Goal: Task Accomplishment & Management: Use online tool/utility

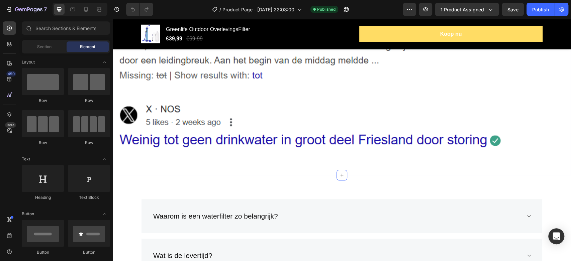
scroll to position [2603, 0]
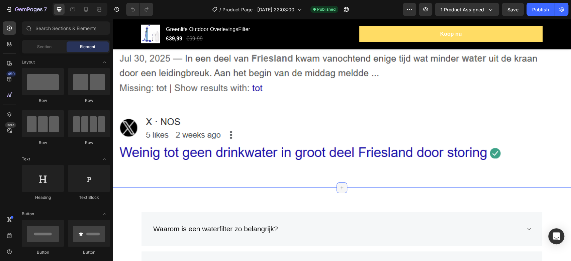
click at [340, 185] on icon at bounding box center [341, 187] width 5 height 5
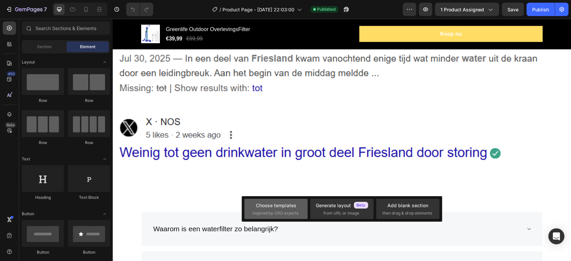
click at [268, 213] on span "inspired by CRO experts" at bounding box center [276, 213] width 46 height 6
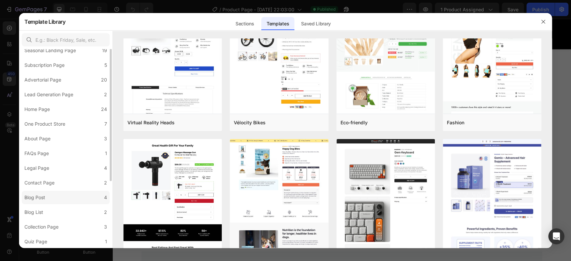
scroll to position [0, 0]
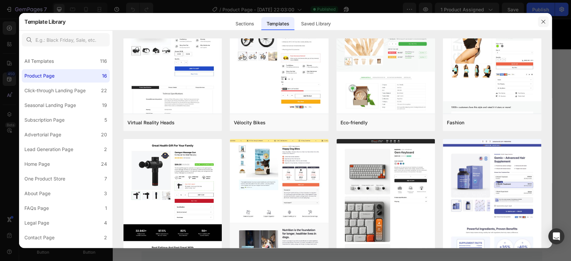
click at [539, 22] on button "button" at bounding box center [543, 21] width 11 height 11
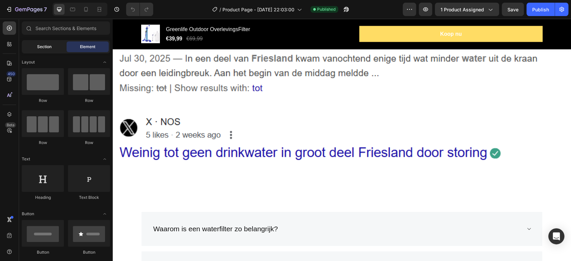
click at [54, 51] on div "Section" at bounding box center [44, 46] width 42 height 11
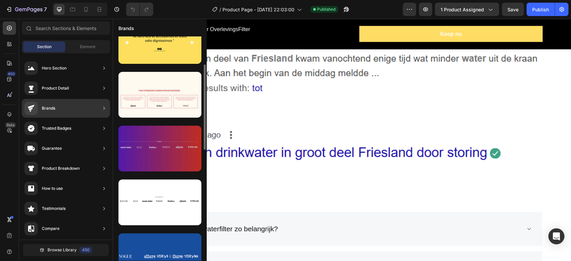
scroll to position [111, 0]
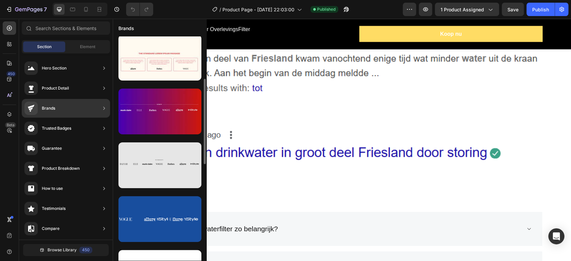
click at [158, 167] on div at bounding box center [159, 166] width 83 height 46
drag, startPoint x: 153, startPoint y: 167, endPoint x: 195, endPoint y: 171, distance: 43.0
click at [195, 171] on div at bounding box center [159, 166] width 83 height 46
click at [181, 169] on div at bounding box center [159, 166] width 83 height 46
click at [163, 160] on div at bounding box center [159, 166] width 83 height 46
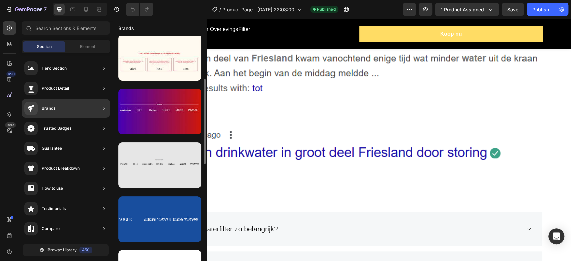
click at [163, 160] on div at bounding box center [159, 166] width 83 height 46
click at [154, 160] on div at bounding box center [159, 166] width 83 height 46
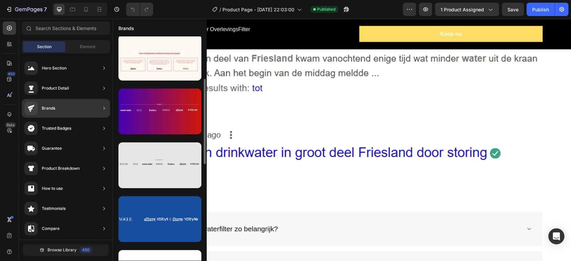
click at [154, 160] on div at bounding box center [159, 166] width 83 height 46
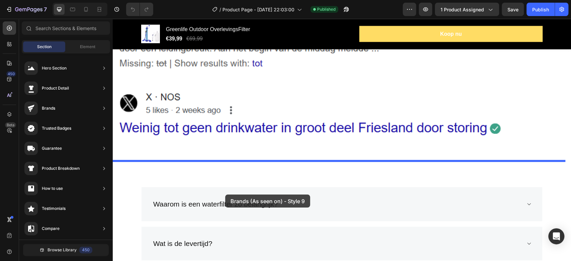
scroll to position [2677, 0]
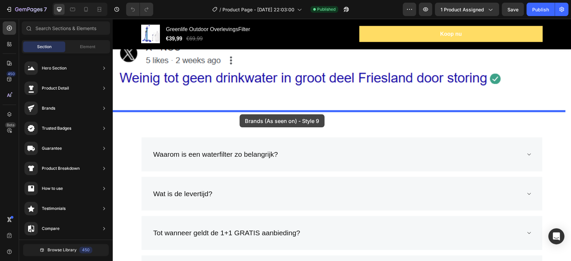
drag, startPoint x: 260, startPoint y: 155, endPoint x: 240, endPoint y: 114, distance: 45.5
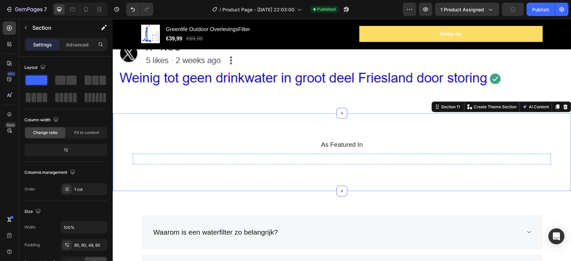
click at [165, 159] on img at bounding box center [159, 159] width 52 height 0
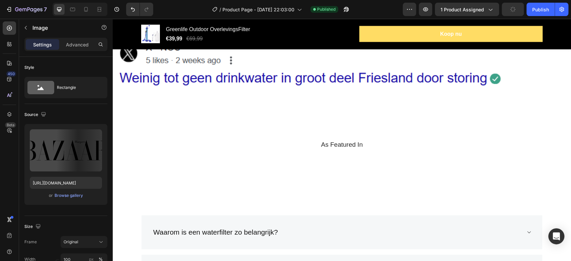
click at [165, 159] on img at bounding box center [159, 159] width 52 height 0
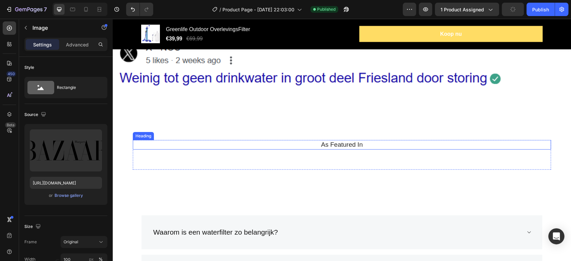
type input "[URL][DOMAIN_NAME]"
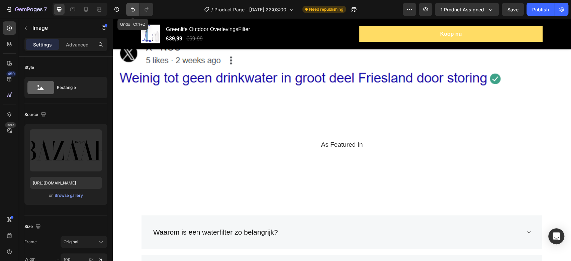
click at [132, 9] on icon "Undo/Redo" at bounding box center [133, 9] width 7 height 7
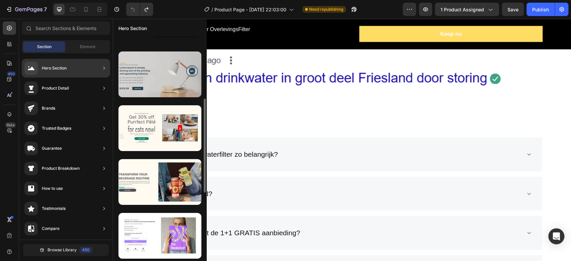
scroll to position [111, 0]
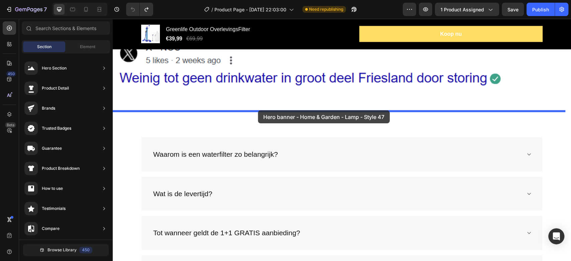
drag, startPoint x: 272, startPoint y: 129, endPoint x: 258, endPoint y: 110, distance: 22.9
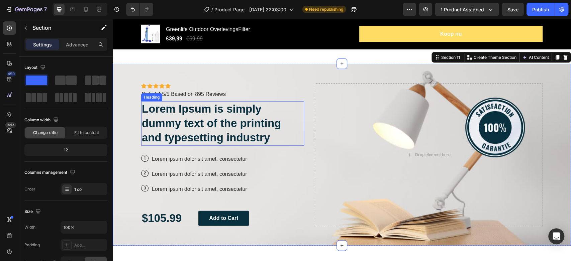
scroll to position [2714, 0]
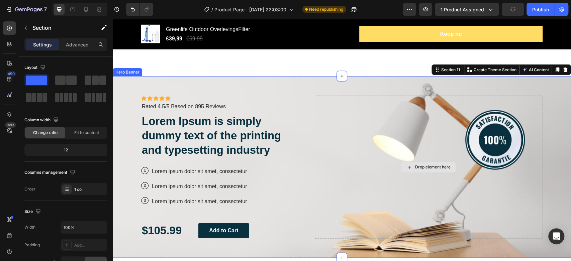
click at [375, 155] on div "Drop element here" at bounding box center [429, 167] width 228 height 143
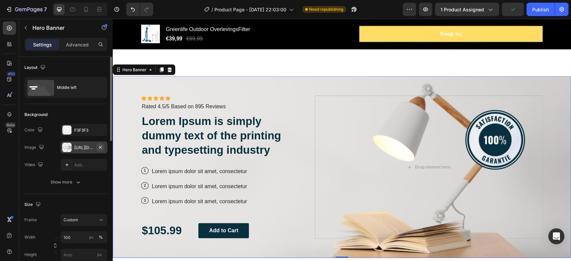
click at [103, 147] on button "button" at bounding box center [100, 148] width 8 height 8
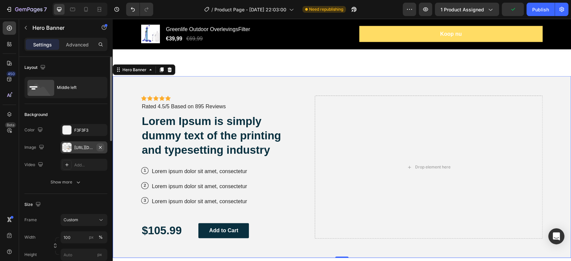
type input "Auto"
click at [66, 147] on icon at bounding box center [66, 147] width 5 height 5
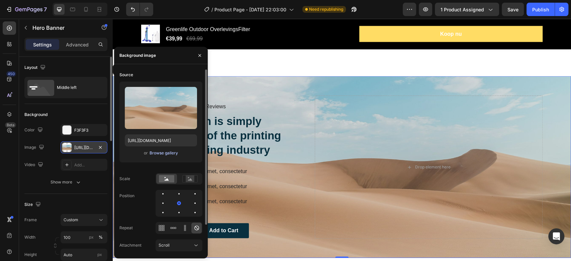
click at [161, 153] on div "Browse gallery" at bounding box center [164, 153] width 28 height 6
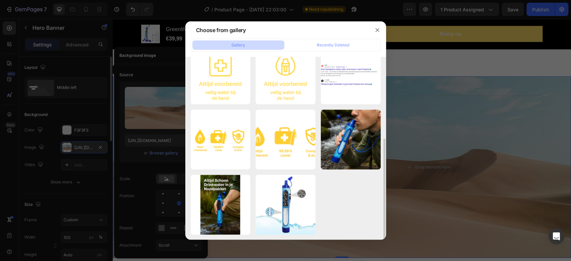
scroll to position [0, 0]
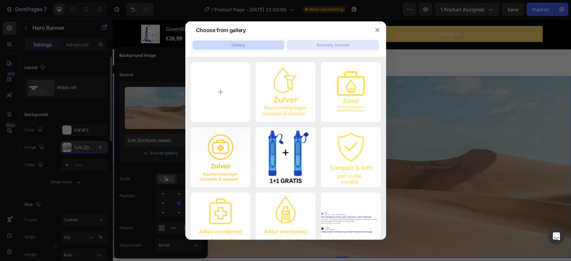
click at [329, 44] on div "Recently Deleted" at bounding box center [333, 45] width 32 height 6
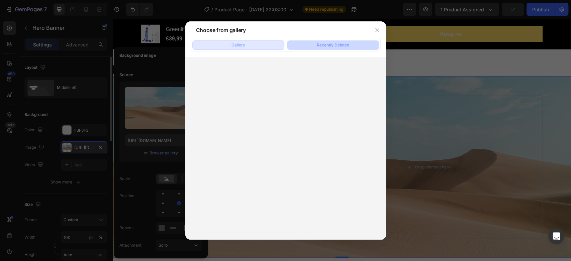
click at [245, 44] on button "Gallery" at bounding box center [238, 44] width 92 height 9
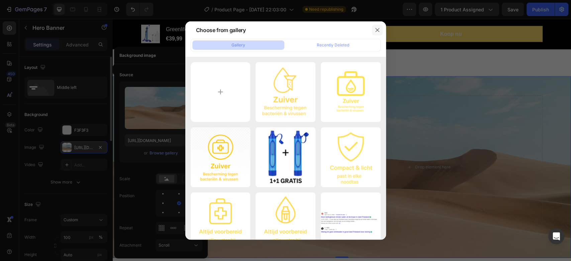
click at [382, 31] on button "button" at bounding box center [377, 30] width 11 height 11
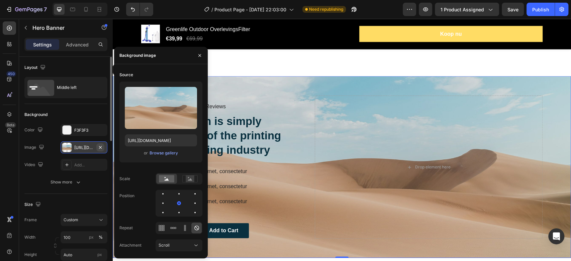
click at [101, 149] on icon "button" at bounding box center [100, 147] width 5 height 5
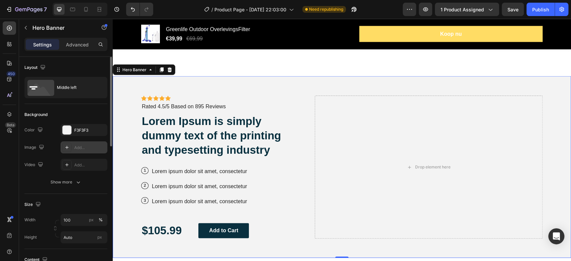
click at [82, 147] on div "Add..." at bounding box center [89, 148] width 31 height 6
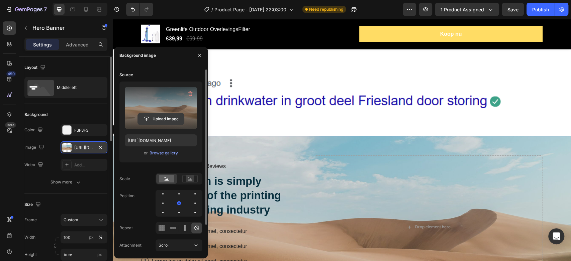
scroll to position [2565, 0]
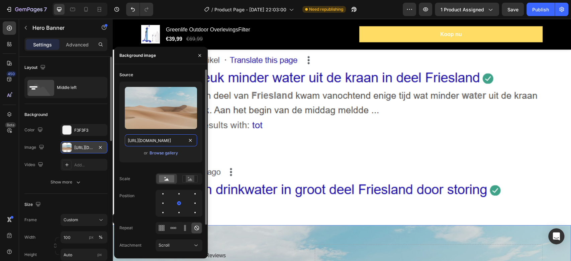
click at [150, 141] on input "[URL][DOMAIN_NAME]" at bounding box center [161, 141] width 72 height 12
paste input "[DOMAIN_NAME][URL]"
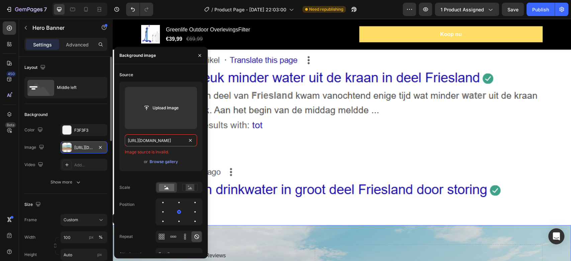
scroll to position [0, 0]
click at [155, 142] on input "[URL][DOMAIN_NAME]" at bounding box center [161, 141] width 72 height 12
paste input "[DOMAIN_NAME][URL]"
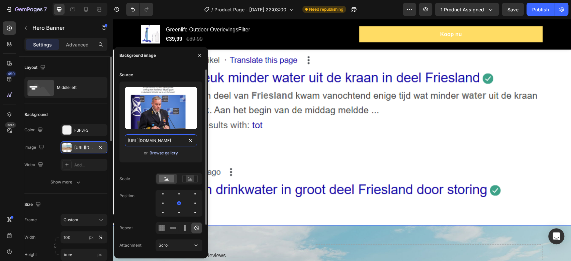
type input "[URL][DOMAIN_NAME]"
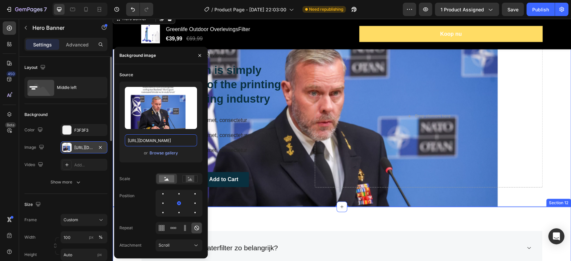
scroll to position [2789, 0]
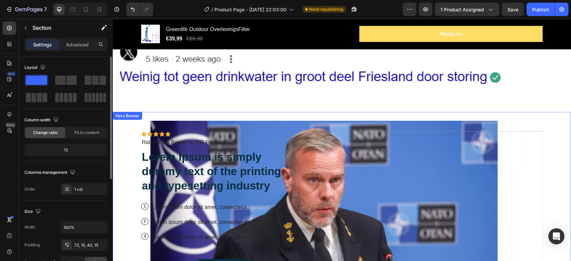
scroll to position [2677, 0]
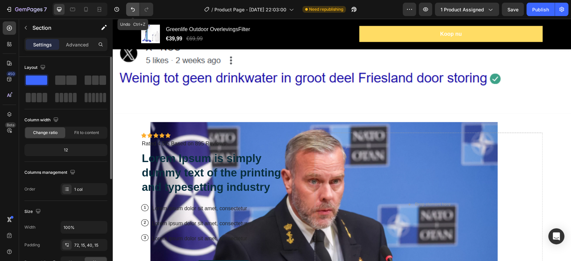
click at [137, 10] on button "Undo/Redo" at bounding box center [132, 9] width 13 height 13
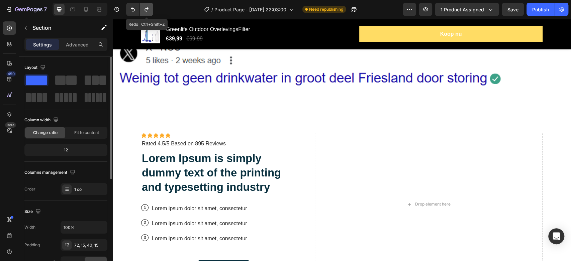
click at [151, 11] on button "Undo/Redo" at bounding box center [146, 9] width 13 height 13
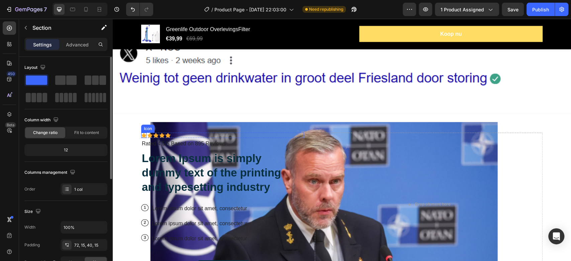
click at [161, 134] on icon at bounding box center [161, 135] width 5 height 5
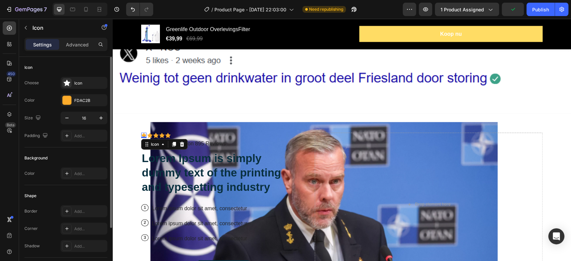
click at [141, 136] on div "Icon 0" at bounding box center [143, 135] width 5 height 5
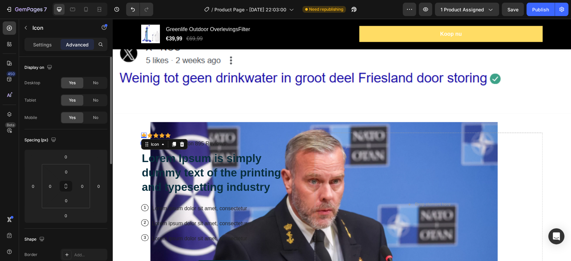
click at [153, 147] on div "Icon" at bounding box center [164, 144] width 47 height 11
click at [154, 145] on div "Icon" at bounding box center [155, 145] width 24 height 8
click at [180, 144] on icon at bounding box center [182, 144] width 4 height 5
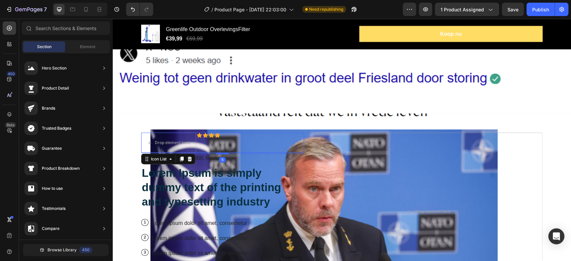
click at [197, 138] on div "Icon" at bounding box center [199, 143] width 5 height 20
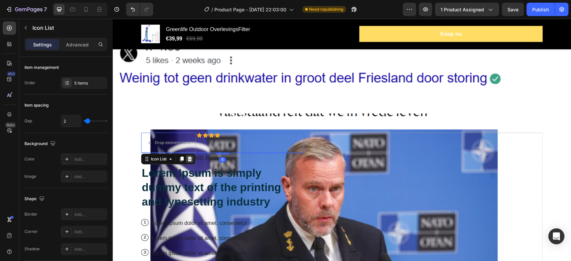
click at [187, 157] on icon at bounding box center [189, 159] width 5 height 5
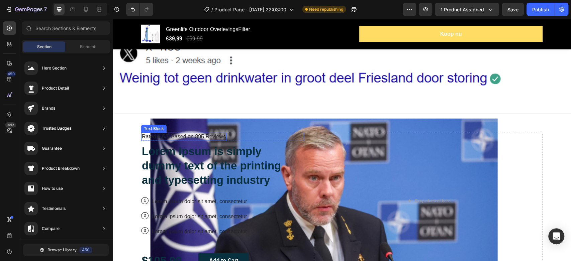
click at [174, 138] on p "Rated 4.5/5 Based on 895 Reviews" at bounding box center [184, 137] width 84 height 7
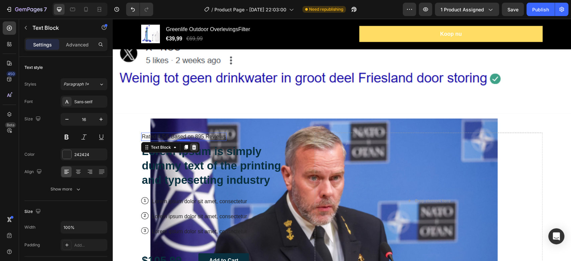
click at [192, 146] on icon at bounding box center [194, 147] width 4 height 5
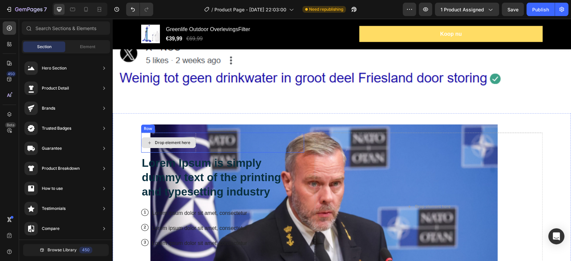
click at [183, 148] on div "Drop element here" at bounding box center [168, 143] width 55 height 20
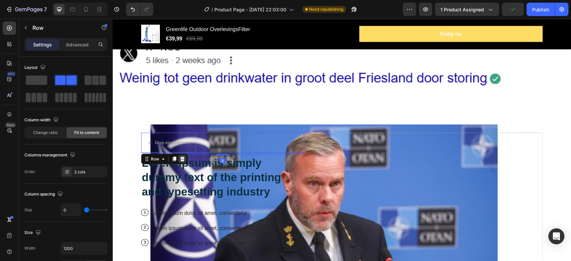
click at [180, 159] on icon at bounding box center [182, 159] width 4 height 5
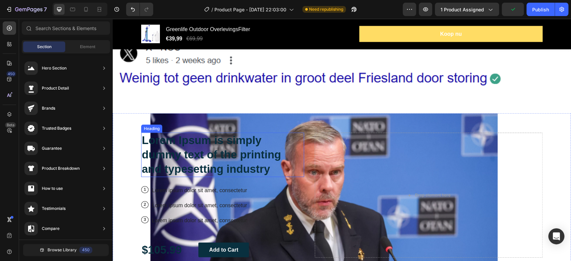
click at [169, 142] on h2 "Lorem Ipsum is simply dummy text of the printing and typesetting industry" at bounding box center [222, 155] width 163 height 45
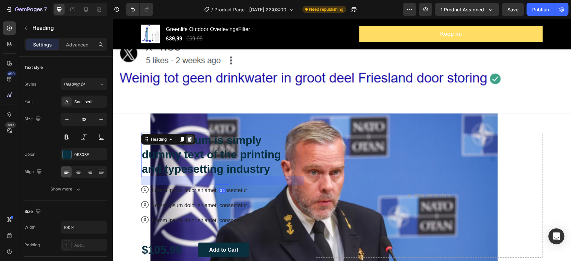
click at [188, 138] on icon at bounding box center [190, 139] width 4 height 5
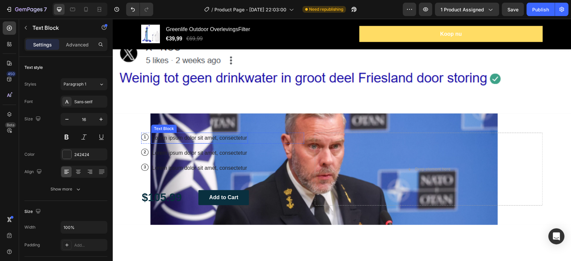
click at [193, 139] on p "Lorem ipsum dolor sit amet, consectetur" at bounding box center [199, 139] width 95 height 10
click at [202, 148] on icon at bounding box center [204, 150] width 4 height 5
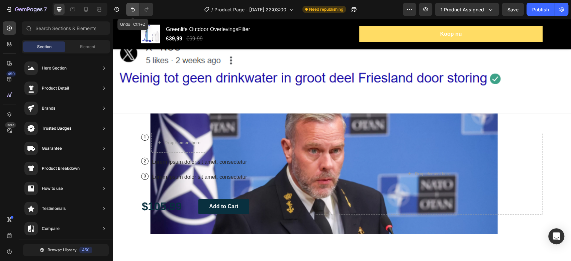
click at [132, 12] on icon "Undo/Redo" at bounding box center [133, 9] width 7 height 7
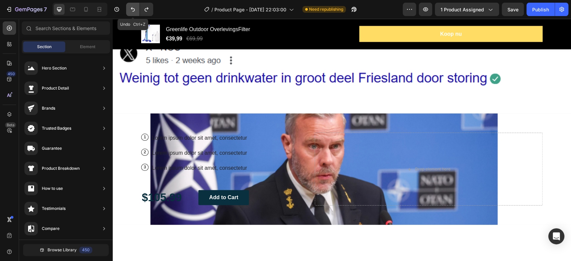
click at [132, 12] on icon "Undo/Redo" at bounding box center [133, 9] width 7 height 7
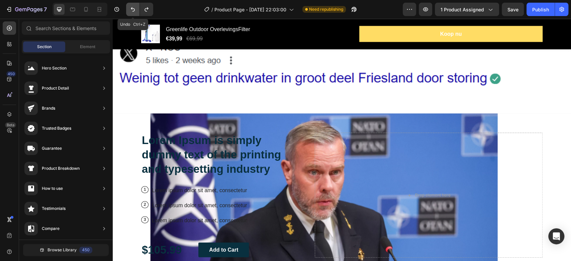
click at [133, 9] on icon "Undo/Redo" at bounding box center [133, 9] width 7 height 7
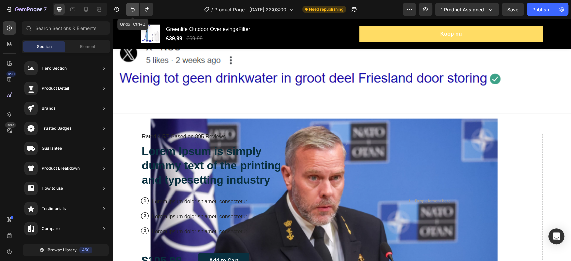
click at [133, 9] on icon "Undo/Redo" at bounding box center [133, 9] width 7 height 7
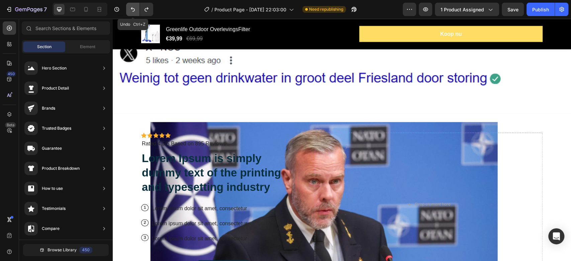
click at [133, 9] on icon "Undo/Redo" at bounding box center [133, 9] width 7 height 7
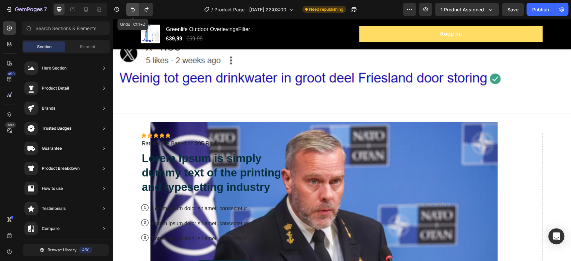
click at [134, 10] on icon "Undo/Redo" at bounding box center [133, 9] width 4 height 4
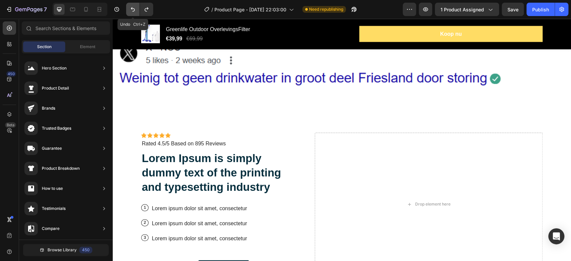
click at [134, 10] on icon "Undo/Redo" at bounding box center [133, 9] width 4 height 4
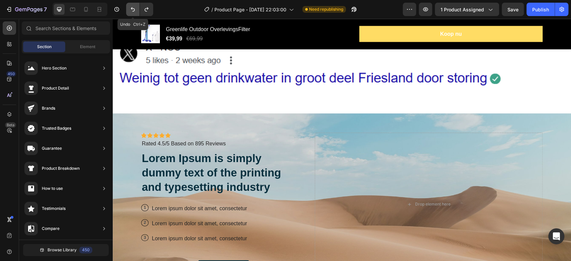
click at [134, 10] on icon "Undo/Redo" at bounding box center [133, 9] width 4 height 4
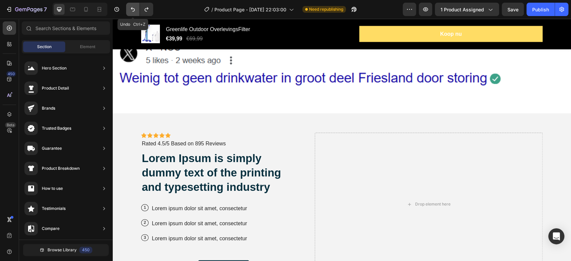
click at [134, 10] on icon "Undo/Redo" at bounding box center [133, 9] width 4 height 4
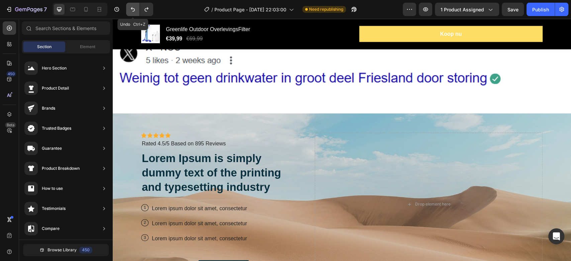
click at [134, 10] on icon "Undo/Redo" at bounding box center [133, 9] width 4 height 4
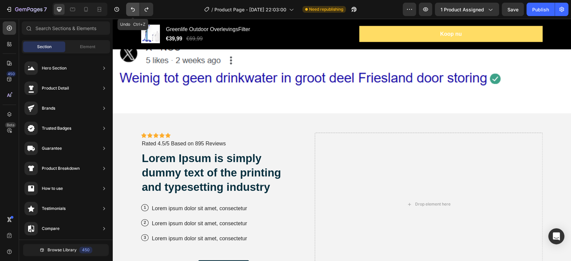
click at [134, 10] on icon "Undo/Redo" at bounding box center [133, 9] width 4 height 4
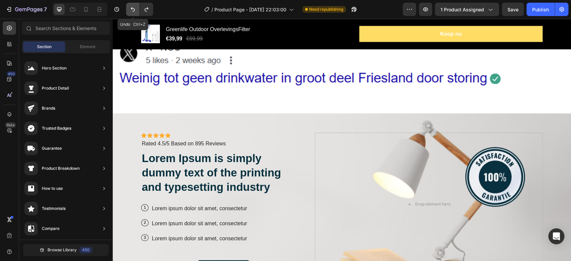
click at [134, 10] on icon "Undo/Redo" at bounding box center [133, 9] width 4 height 4
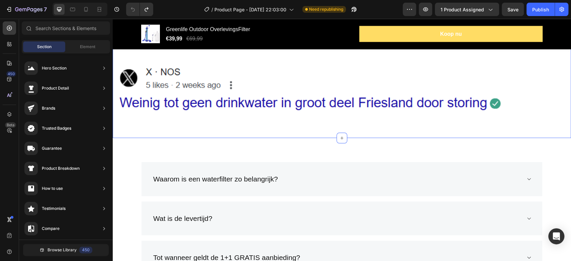
scroll to position [2640, 0]
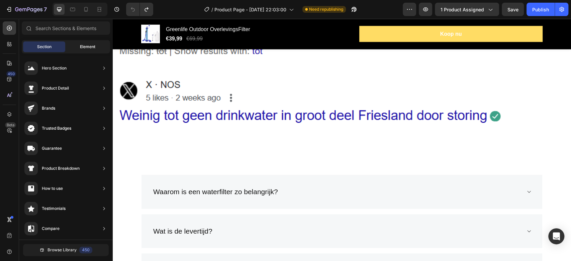
click at [71, 45] on div "Element" at bounding box center [88, 46] width 42 height 11
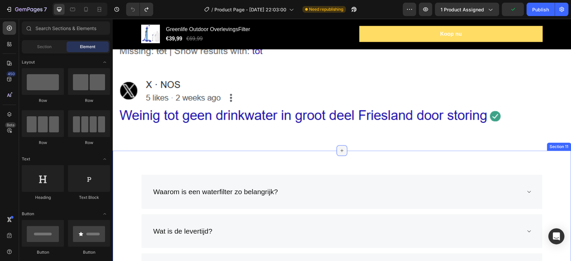
click at [339, 150] on icon at bounding box center [341, 150] width 5 height 5
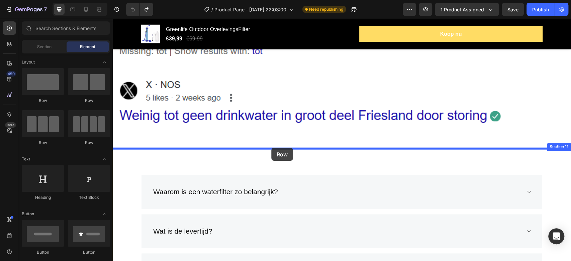
drag, startPoint x: 156, startPoint y: 104, endPoint x: 271, endPoint y: 148, distance: 123.8
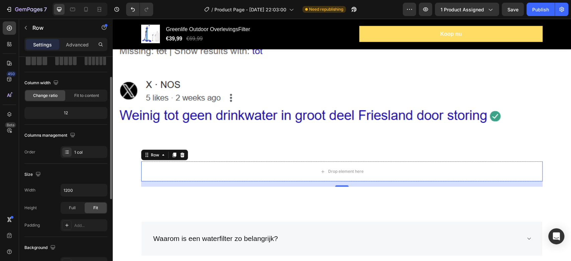
scroll to position [0, 0]
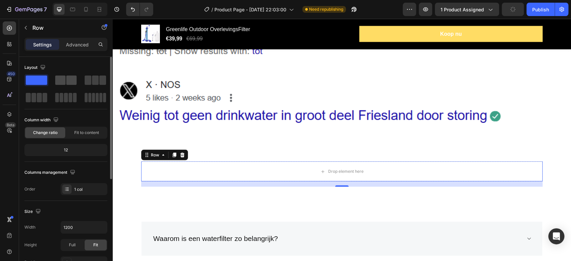
click at [68, 81] on span at bounding box center [71, 80] width 10 height 9
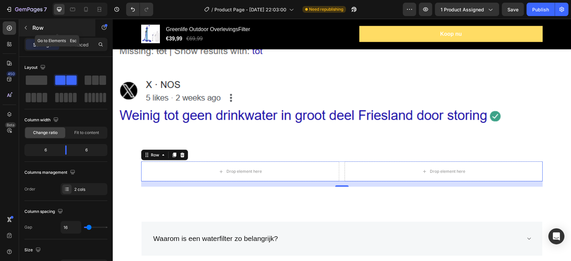
click at [27, 27] on icon "button" at bounding box center [25, 27] width 5 height 5
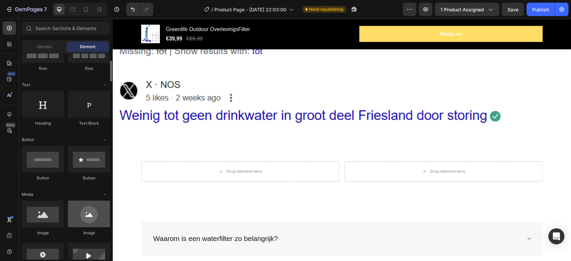
scroll to position [111, 0]
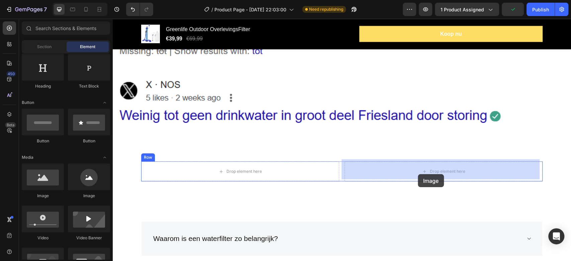
drag, startPoint x: 157, startPoint y: 197, endPoint x: 418, endPoint y: 174, distance: 262.3
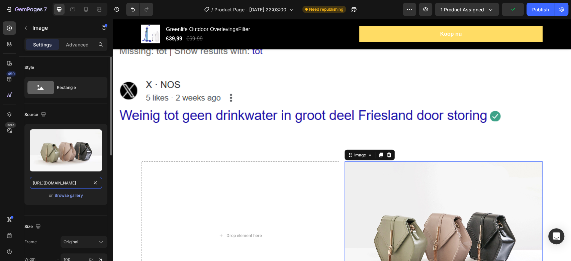
click at [46, 184] on input "[URL][DOMAIN_NAME]" at bounding box center [66, 183] width 72 height 12
paste input "text"
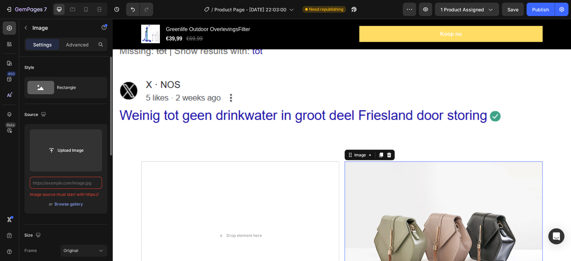
click at [47, 182] on input "text" at bounding box center [66, 183] width 72 height 12
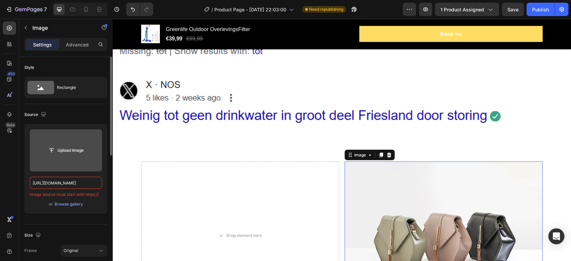
paste input "0857/2488/9380/files/navogeneraal.png?v=1708014095"
type input "[URL][DOMAIN_NAME]"
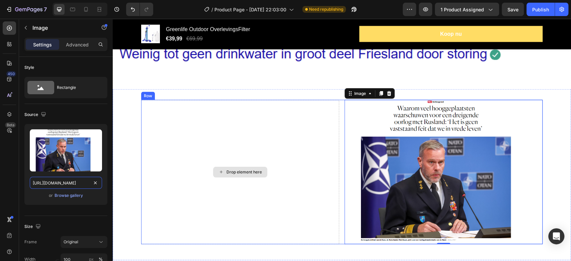
scroll to position [2714, 0]
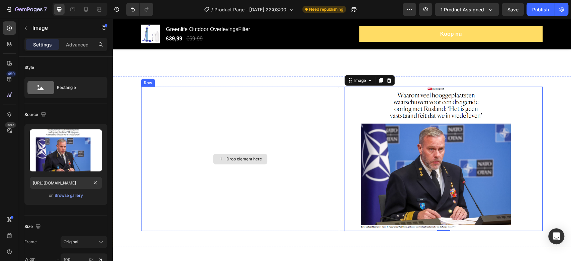
click at [189, 190] on div "Drop element here" at bounding box center [240, 159] width 198 height 144
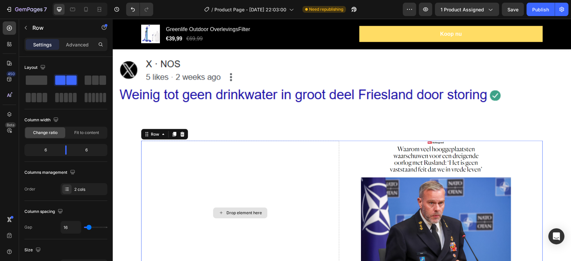
scroll to position [2677, 0]
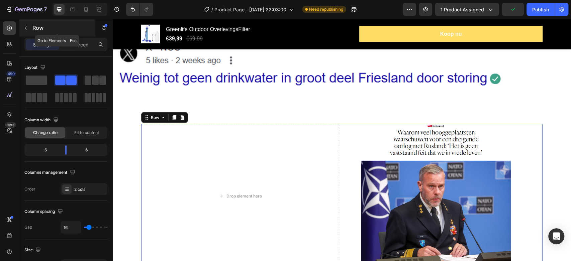
click at [24, 29] on icon "button" at bounding box center [25, 27] width 5 height 5
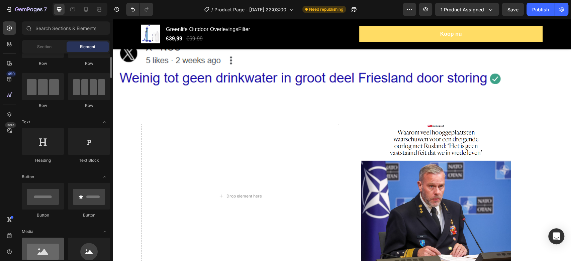
scroll to position [0, 0]
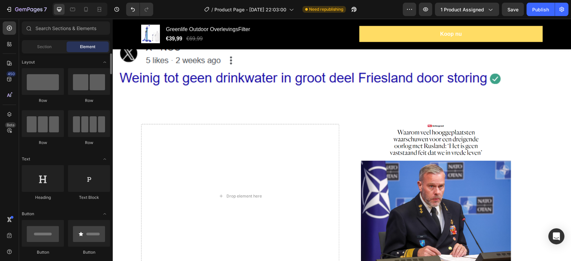
click at [52, 41] on div "Section Element" at bounding box center [66, 46] width 88 height 13
click at [50, 45] on span "Section" at bounding box center [44, 47] width 14 height 6
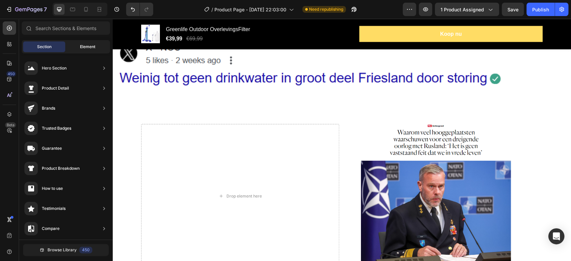
click at [88, 45] on span "Element" at bounding box center [87, 47] width 15 height 6
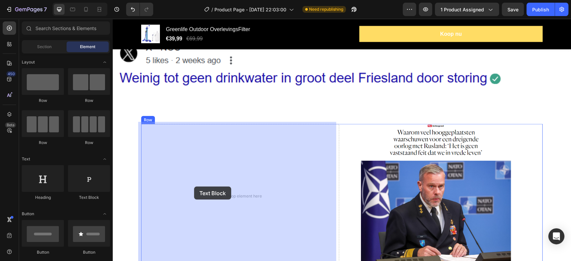
drag, startPoint x: 115, startPoint y: 184, endPoint x: 194, endPoint y: 187, distance: 78.7
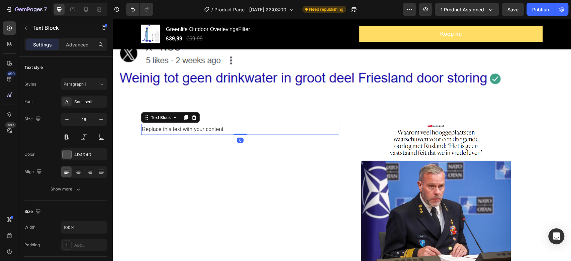
click at [206, 126] on div "Replace this text with your content" at bounding box center [240, 129] width 198 height 11
click at [207, 126] on p "Replace this text with your content" at bounding box center [240, 130] width 197 height 10
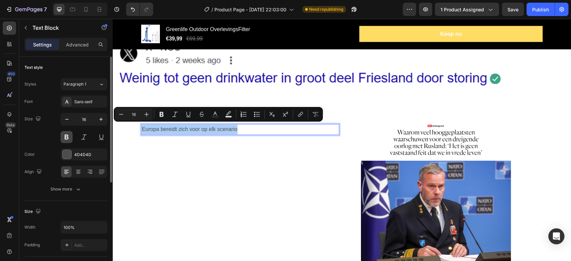
click at [69, 140] on button at bounding box center [67, 137] width 12 height 12
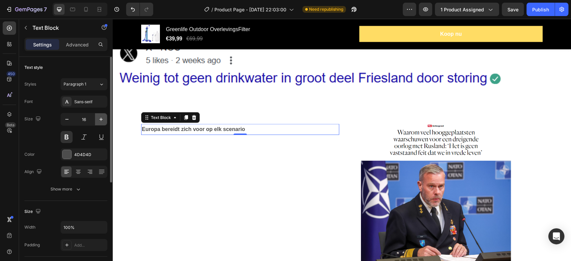
click at [99, 117] on icon "button" at bounding box center [101, 119] width 7 height 7
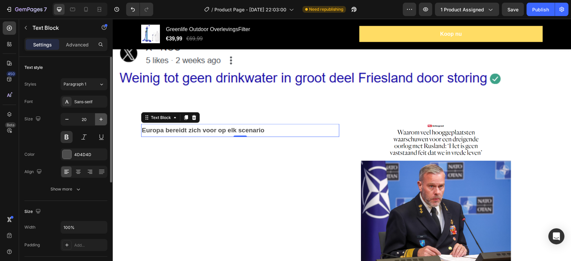
click at [99, 117] on icon "button" at bounding box center [101, 119] width 7 height 7
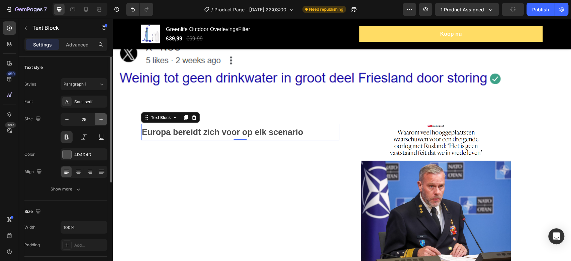
click at [99, 117] on icon "button" at bounding box center [101, 119] width 7 height 7
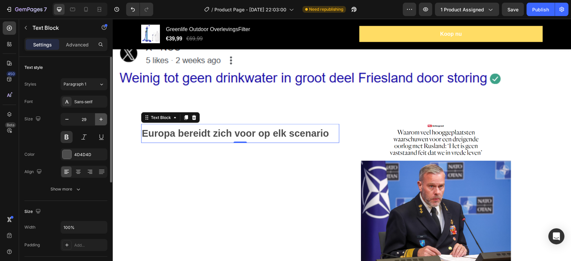
type input "30"
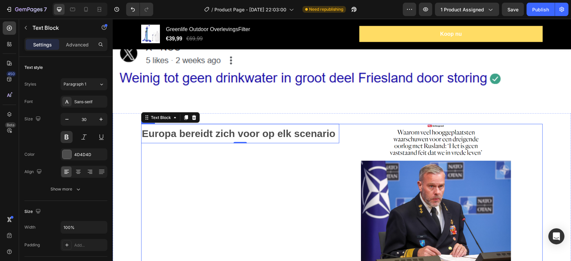
click at [198, 168] on div "Europa bereidt zich voor op elk scenario Text Block 0" at bounding box center [240, 196] width 198 height 144
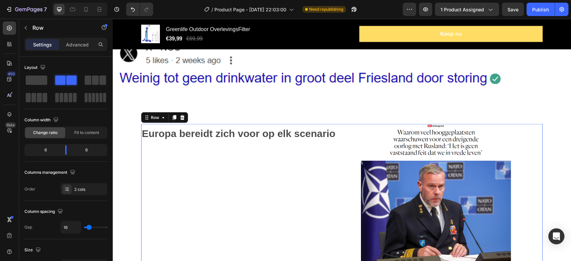
click at [191, 164] on div "Europa bereidt zich voor op elk scenario Text Block" at bounding box center [240, 196] width 198 height 144
click at [169, 136] on p "Europa bereidt zich voor op elk scenario" at bounding box center [240, 134] width 197 height 18
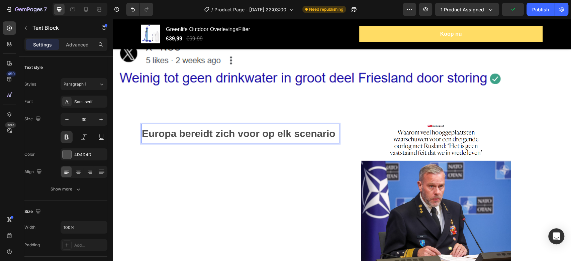
click at [332, 135] on p "Europa bereidt zich voor op elk scenario" at bounding box center [240, 134] width 197 height 18
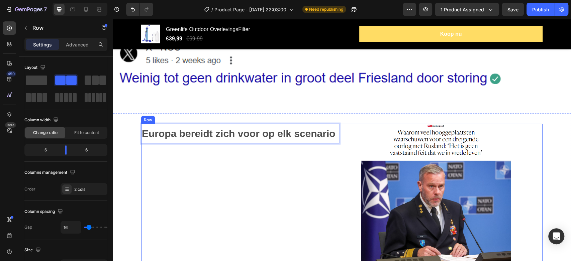
click at [271, 168] on div "Europa bereidt zich voor op elk scenario Text Block 0" at bounding box center [240, 196] width 198 height 144
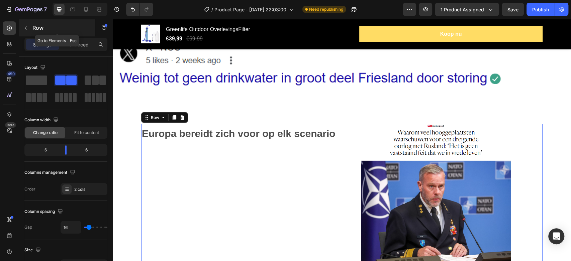
click at [25, 27] on icon "button" at bounding box center [26, 28] width 2 height 4
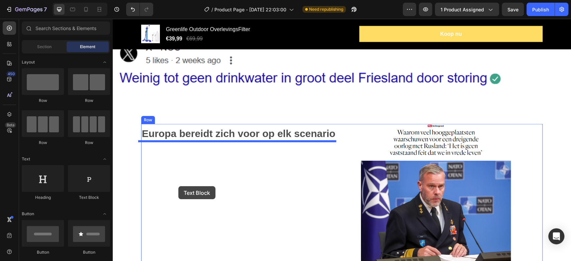
drag, startPoint x: 192, startPoint y: 208, endPoint x: 178, endPoint y: 186, distance: 25.3
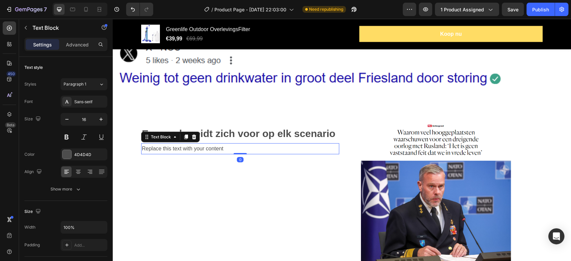
click at [188, 146] on div "Replace this text with your content" at bounding box center [240, 149] width 198 height 11
click at [188, 146] on p "Replace this text with your content" at bounding box center [240, 149] width 197 height 10
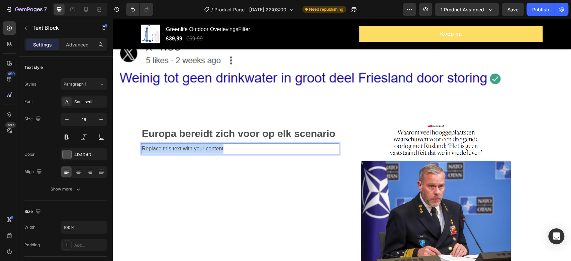
click at [188, 146] on p "Replace this text with your content" at bounding box center [240, 149] width 197 height 10
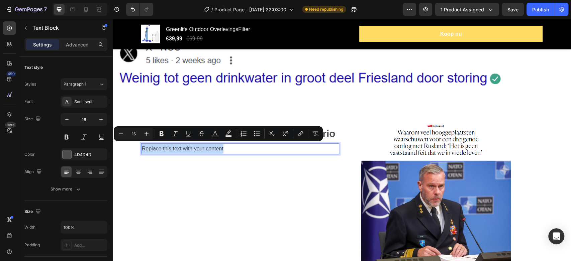
click at [242, 149] on p "Replace this text with your content" at bounding box center [240, 149] width 197 height 10
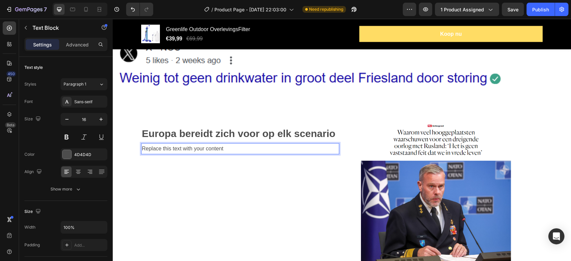
drag, startPoint x: 242, startPoint y: 149, endPoint x: 247, endPoint y: 139, distance: 10.9
click at [243, 147] on p "Replace this text with your content" at bounding box center [240, 149] width 197 height 10
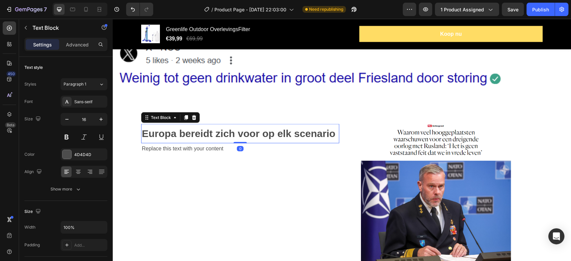
click at [248, 133] on p "Europa bereidt zich voor op elk scenario" at bounding box center [240, 134] width 197 height 18
click at [192, 116] on icon at bounding box center [194, 117] width 4 height 5
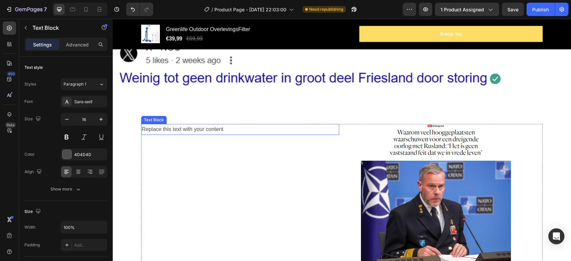
click at [214, 127] on p "Replace this text with your content" at bounding box center [240, 130] width 197 height 10
click at [192, 117] on icon at bounding box center [194, 117] width 4 height 5
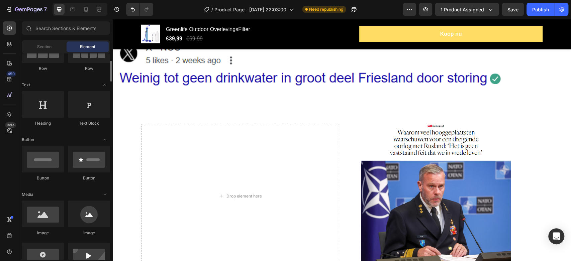
scroll to position [111, 0]
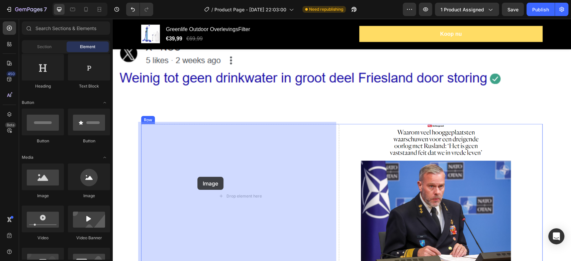
drag, startPoint x: 163, startPoint y: 194, endPoint x: 197, endPoint y: 177, distance: 38.3
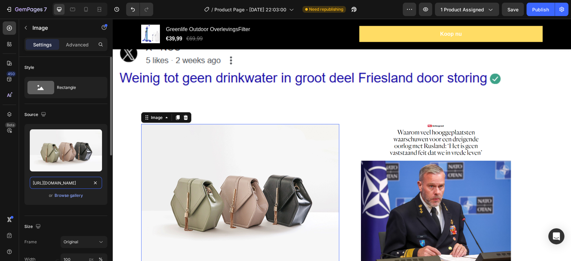
click at [85, 181] on input "[URL][DOMAIN_NAME]" at bounding box center [66, 183] width 72 height 12
paste input "0857/2488/9380/files/noodpakket_nieuws.png?v=1747741115"
type input "[URL][DOMAIN_NAME]"
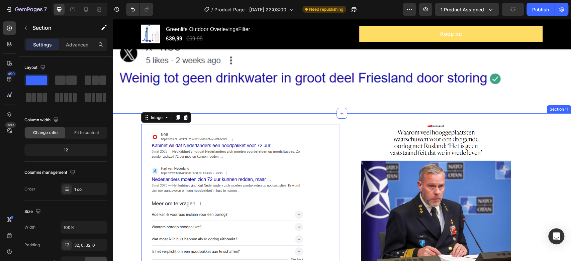
click at [123, 188] on div "Image 0 Image Row" at bounding box center [342, 214] width 458 height 181
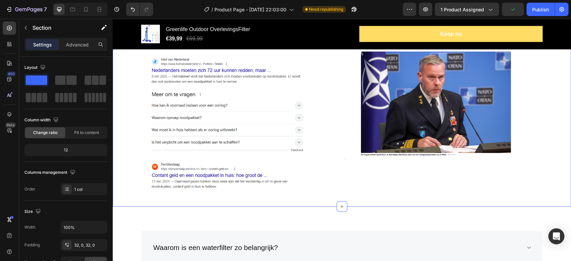
scroll to position [2789, 0]
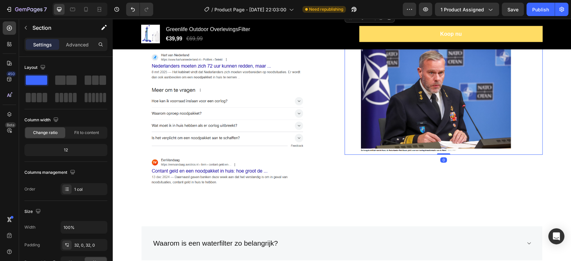
click at [399, 135] on img at bounding box center [444, 83] width 198 height 144
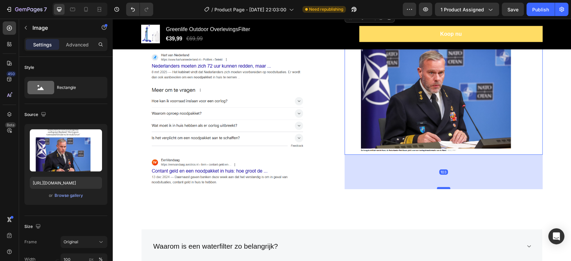
drag, startPoint x: 440, startPoint y: 155, endPoint x: 436, endPoint y: 189, distance: 34.3
click at [437, 189] on div at bounding box center [443, 188] width 13 height 2
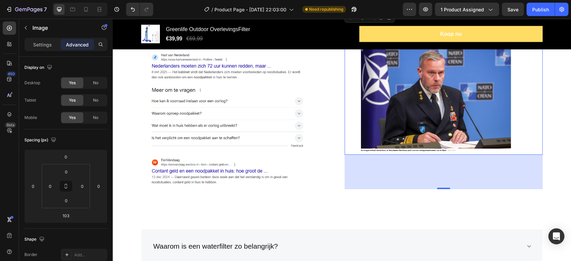
click at [435, 151] on img at bounding box center [444, 83] width 198 height 144
click at [131, 15] on button "Undo/Redo" at bounding box center [132, 9] width 13 height 13
click at [131, 12] on icon "Undo/Redo" at bounding box center [133, 9] width 7 height 7
click at [133, 10] on icon "Undo/Redo" at bounding box center [133, 9] width 7 height 7
click at [133, 9] on icon "Undo/Redo" at bounding box center [133, 9] width 7 height 7
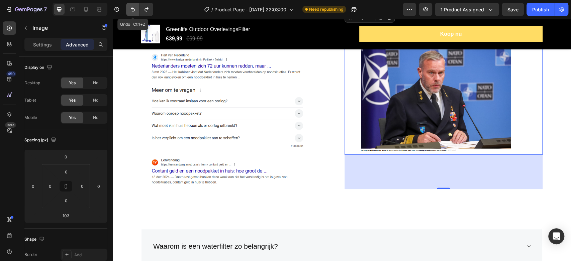
click at [133, 9] on icon "Undo/Redo" at bounding box center [133, 9] width 7 height 7
type input "0"
click at [133, 9] on icon "Undo/Redo" at bounding box center [133, 9] width 7 height 7
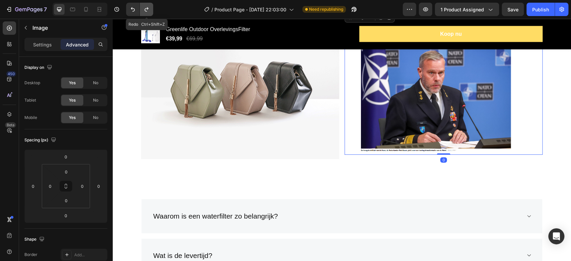
click at [147, 10] on icon "Undo/Redo" at bounding box center [146, 9] width 7 height 7
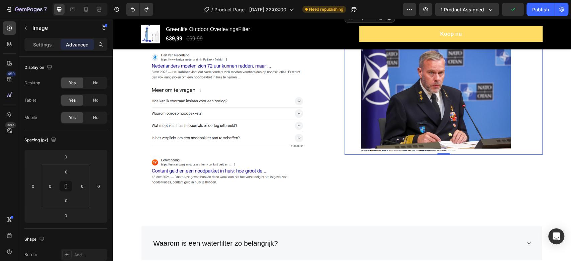
click at [449, 125] on img at bounding box center [444, 83] width 198 height 144
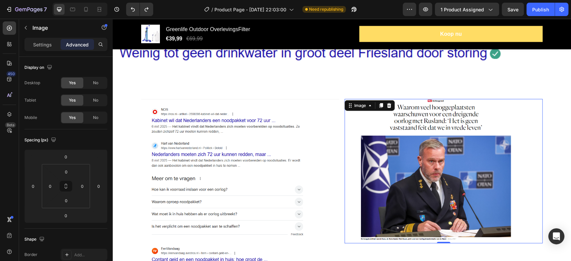
scroll to position [2714, 0]
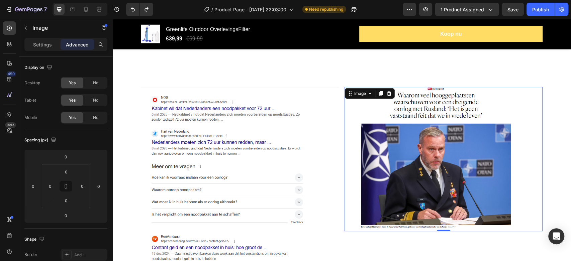
click at [400, 113] on img at bounding box center [444, 159] width 198 height 144
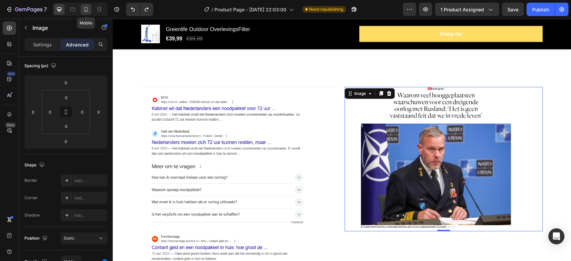
click at [85, 10] on icon at bounding box center [86, 9] width 7 height 7
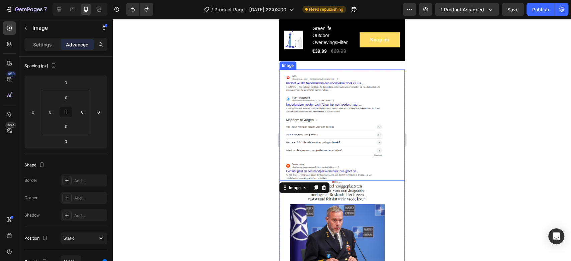
scroll to position [2595, 0]
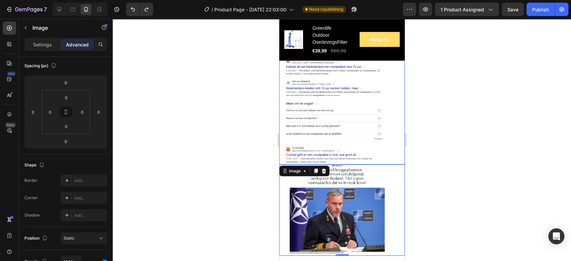
click at [344, 158] on img at bounding box center [341, 108] width 125 height 111
click at [346, 173] on img at bounding box center [341, 210] width 125 height 91
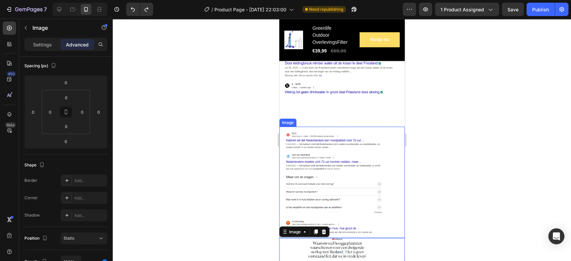
scroll to position [2520, 0]
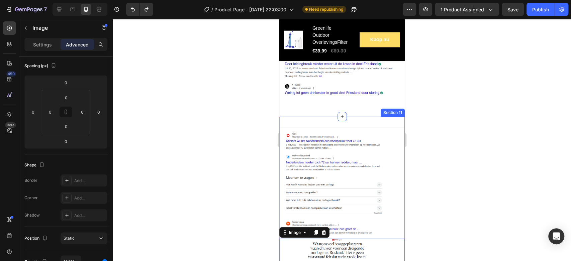
click at [314, 127] on div "Image Image 0 Row Section 11" at bounding box center [341, 232] width 125 height 230
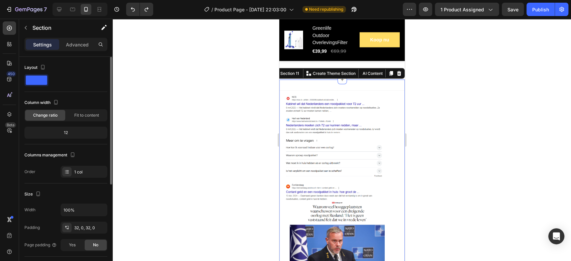
scroll to position [37, 0]
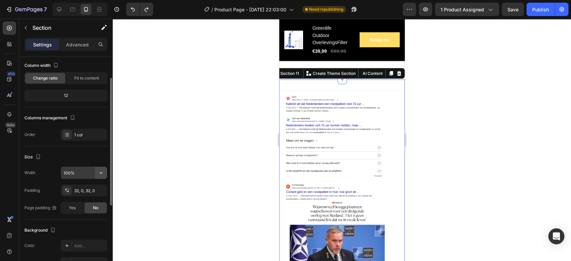
click at [99, 173] on icon "button" at bounding box center [101, 173] width 7 height 7
click at [47, 175] on div "Width 100%" at bounding box center [65, 173] width 83 height 13
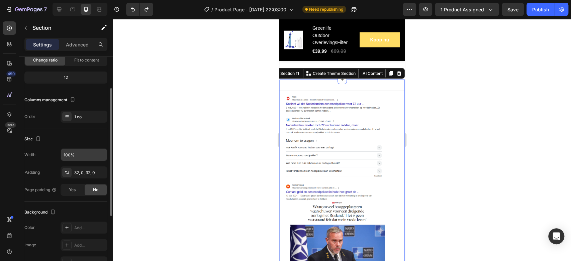
scroll to position [0, 0]
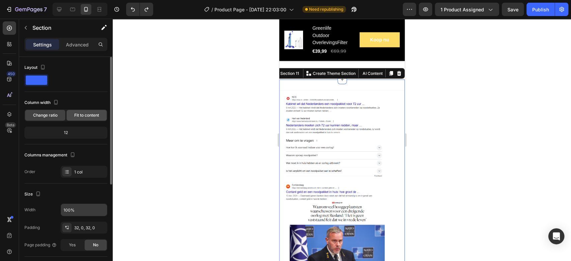
click at [86, 118] on span "Fit to content" at bounding box center [86, 115] width 25 height 6
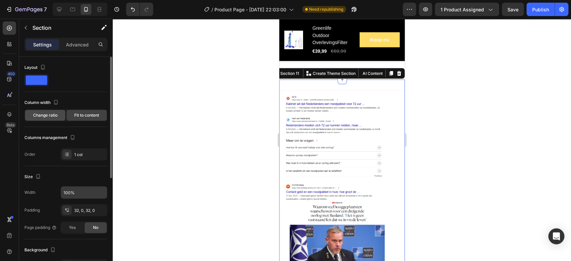
click at [47, 119] on div "Change ratio" at bounding box center [45, 115] width 40 height 11
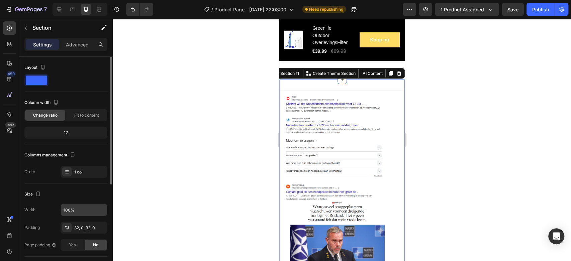
click at [66, 135] on div "12" at bounding box center [66, 132] width 80 height 9
click at [67, 133] on div "12" at bounding box center [66, 132] width 80 height 9
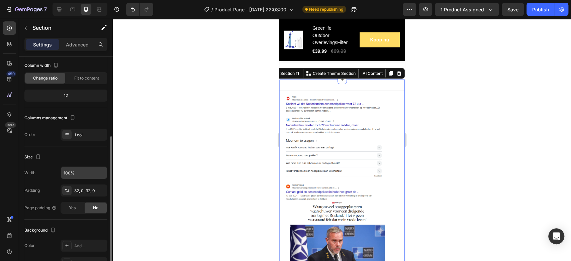
scroll to position [74, 0]
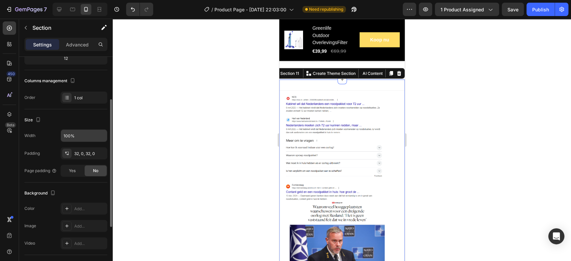
click at [56, 101] on div "Order 1 col" at bounding box center [65, 98] width 83 height 12
click at [73, 93] on div "1 col" at bounding box center [84, 98] width 47 height 12
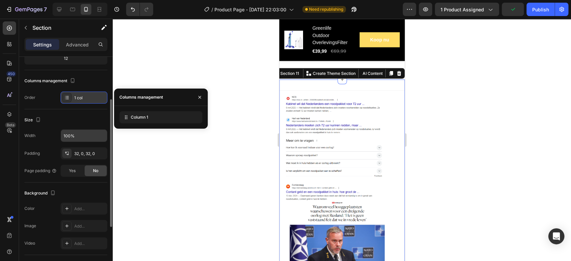
click at [71, 97] on div at bounding box center [66, 97] width 9 height 9
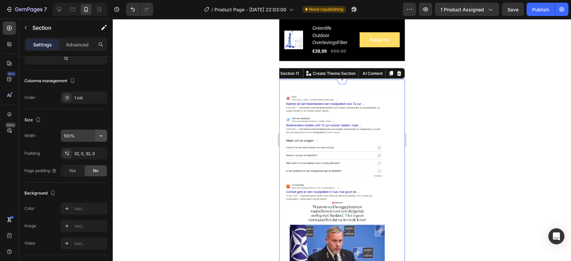
click at [99, 136] on icon "button" at bounding box center [101, 136] width 7 height 7
click at [37, 166] on div "Page padding" at bounding box center [40, 171] width 32 height 11
click at [51, 154] on div "Padding 32, 0, 32, 0" at bounding box center [65, 154] width 83 height 12
click at [63, 152] on div at bounding box center [66, 153] width 9 height 9
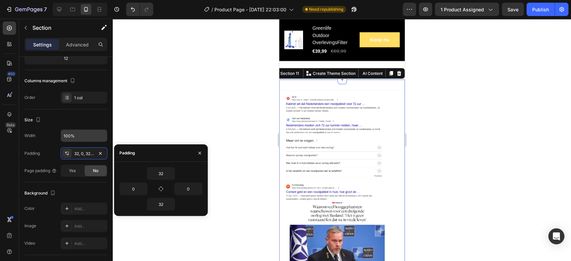
drag, startPoint x: 162, startPoint y: 189, endPoint x: 150, endPoint y: 189, distance: 11.7
click at [150, 189] on div "32 0 0 32" at bounding box center [160, 189] width 83 height 44
click at [142, 188] on icon "button" at bounding box center [143, 188] width 5 height 5
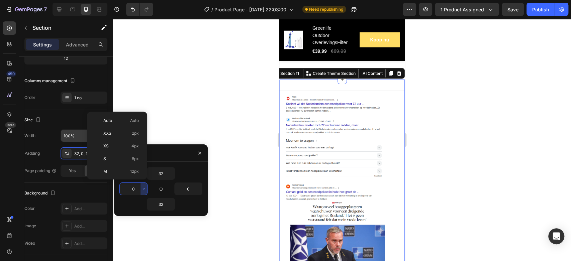
click at [134, 187] on input "0" at bounding box center [133, 189] width 27 height 12
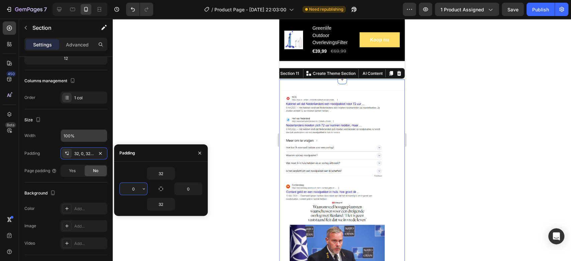
click at [134, 187] on input "0" at bounding box center [133, 189] width 27 height 12
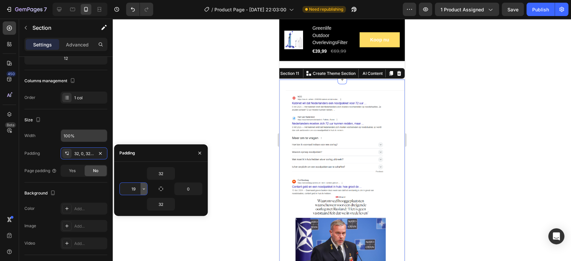
type input "1"
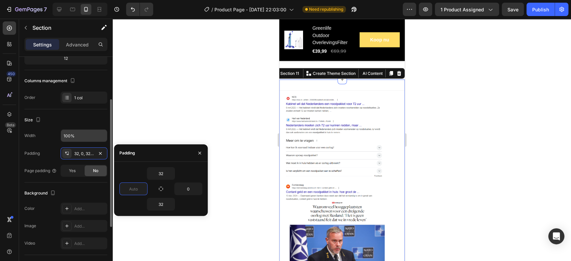
click at [64, 188] on div "Background" at bounding box center [65, 193] width 83 height 11
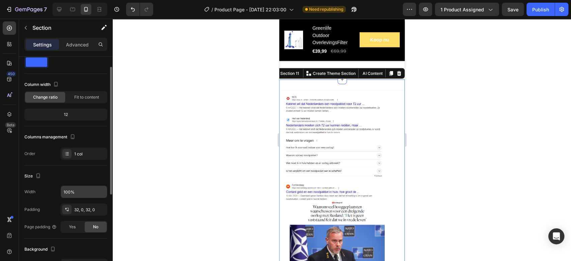
scroll to position [0, 0]
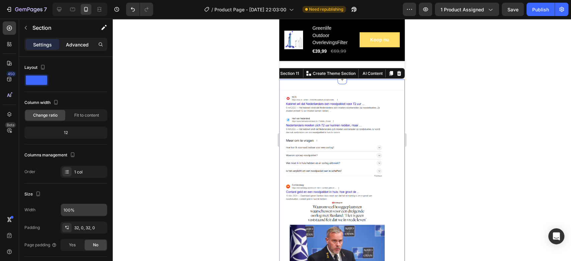
click at [72, 44] on p "Advanced" at bounding box center [77, 44] width 23 height 7
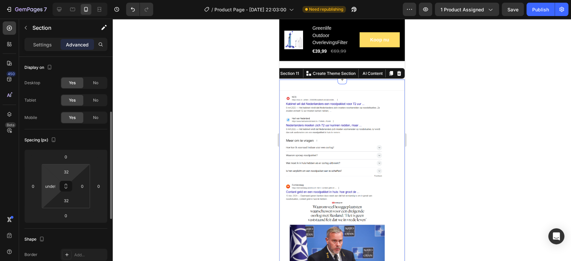
scroll to position [37, 0]
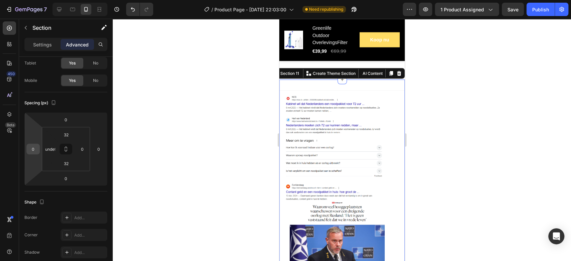
click at [36, 149] on input "0" at bounding box center [33, 149] width 10 height 10
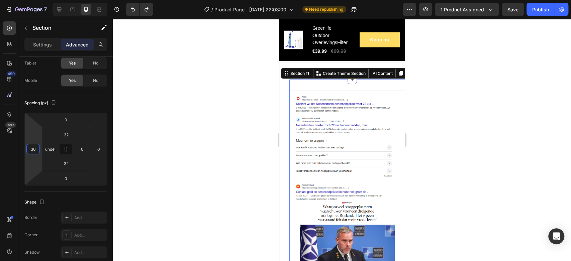
type input "0"
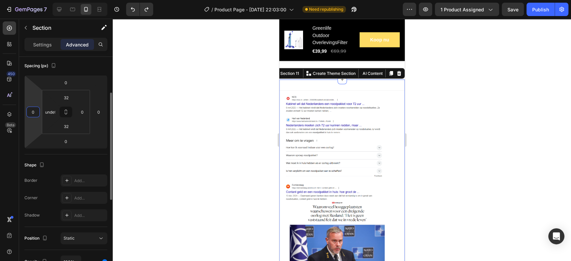
scroll to position [111, 0]
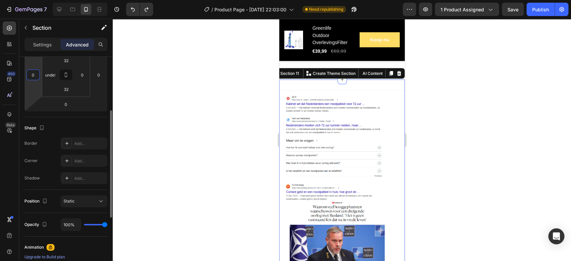
click at [44, 183] on div "Shadow Add..." at bounding box center [65, 178] width 83 height 12
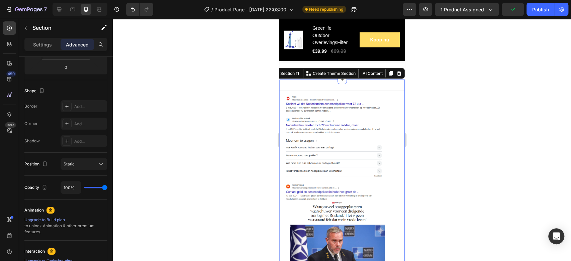
type input "97%"
type input "97"
type input "93%"
type input "93"
type input "92%"
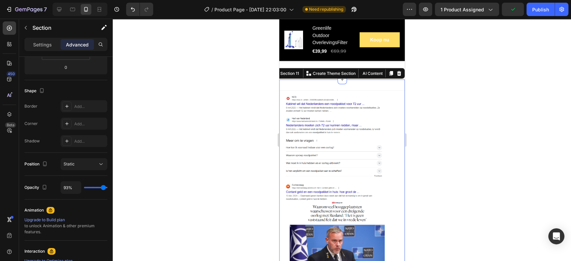
type input "92"
type input "90%"
type input "90"
type input "88%"
type input "88"
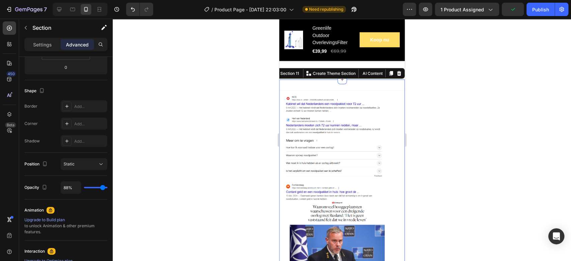
type input "87%"
type input "87"
type input "85%"
type input "85"
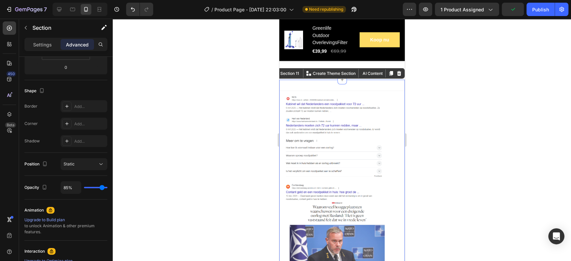
type input "82%"
type input "82"
type input "80%"
type input "80"
type input "77%"
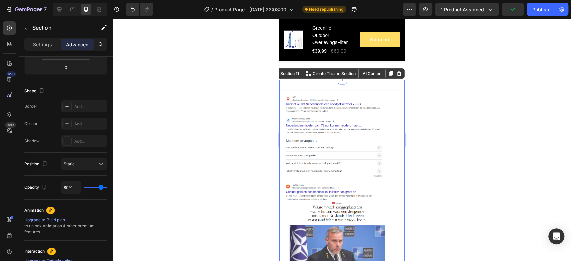
type input "77"
type input "75%"
type input "75"
type input "72%"
type input "72"
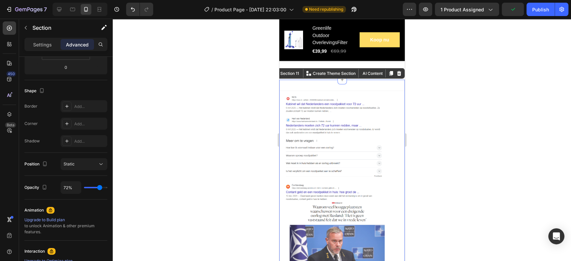
type input "70%"
type input "70"
type input "69%"
type input "69"
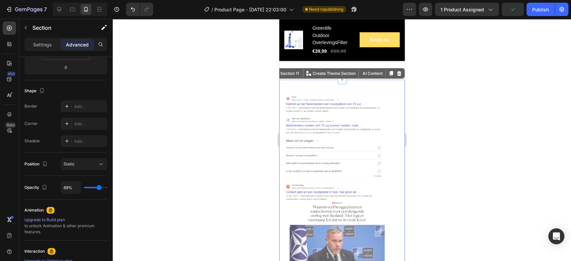
type input "67%"
type input "67"
type input "65%"
type input "65"
type input "64%"
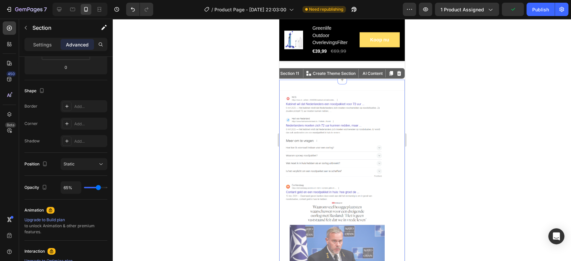
type input "64"
type input "60%"
type input "60"
type input "57%"
type input "57"
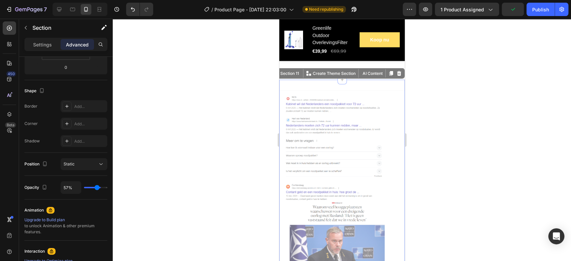
type input "55%"
type input "55"
type input "54%"
type input "54"
type input "52%"
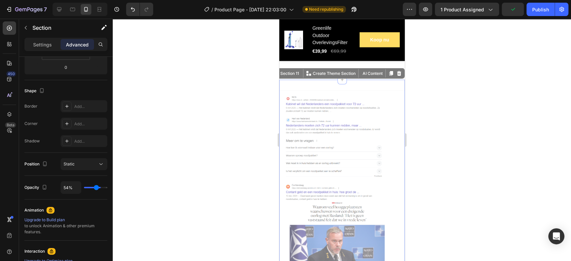
type input "52"
type input "50%"
type input "50"
type input "49%"
type input "49"
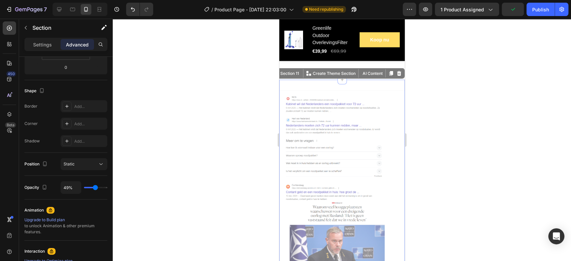
type input "47%"
type input "47"
type input "45%"
type input "45"
type input "44%"
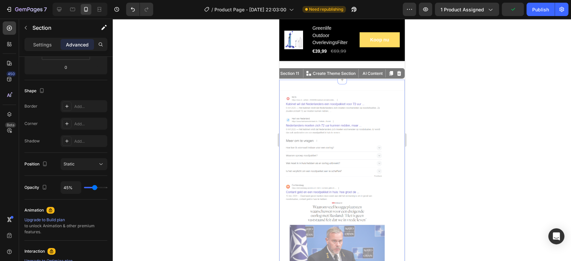
type input "44"
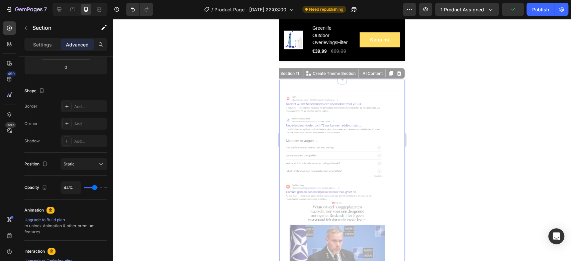
type input "45%"
type input "45"
type input "49%"
type input "49"
type input "52%"
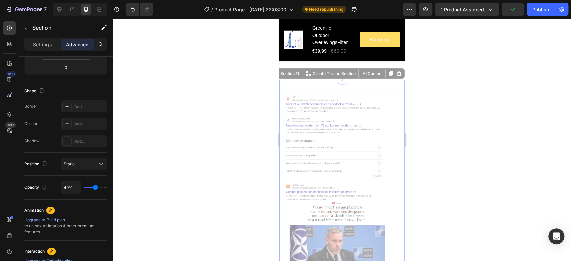
type input "52"
type input "57%"
type input "57"
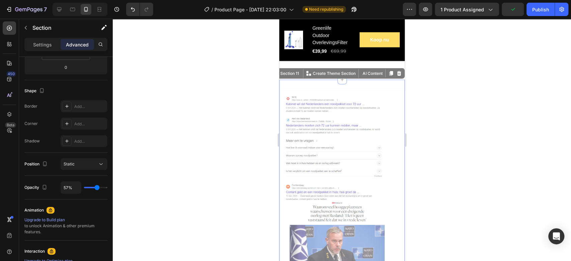
type input "60%"
type input "60"
type input "67%"
type input "67"
type input "70%"
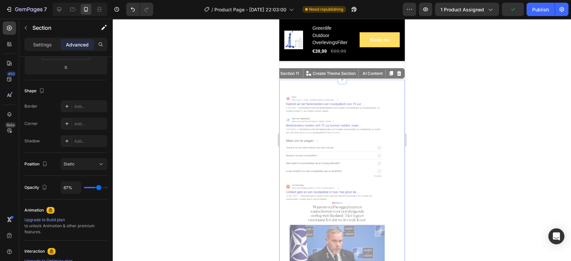
type input "70"
type input "75%"
type input "75"
type input "78%"
type input "78"
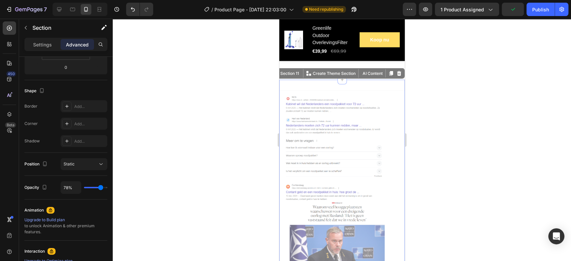
type input "82%"
type input "82"
type input "85%"
type input "85"
type input "90%"
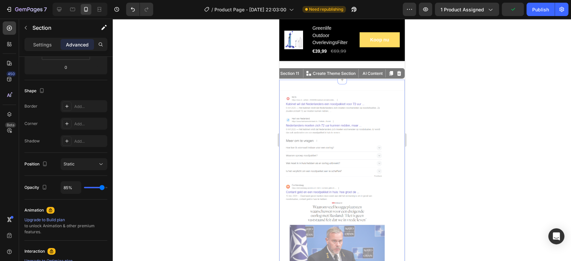
type input "90"
type input "93%"
type input "93"
type input "95%"
type input "95"
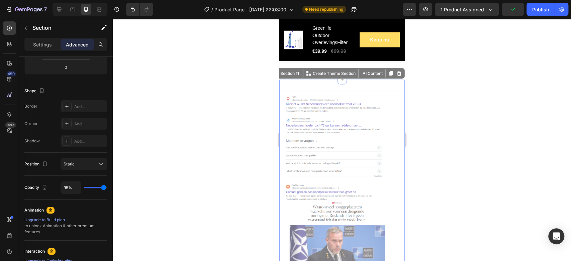
type input "100%"
type input "100"
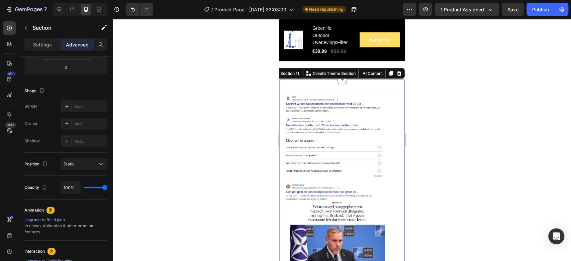
drag, startPoint x: 106, startPoint y: 187, endPoint x: 120, endPoint y: 188, distance: 14.5
click at [107, 188] on input "range" at bounding box center [95, 187] width 23 height 1
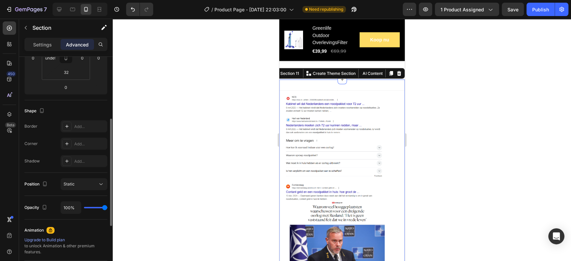
scroll to position [91, 0]
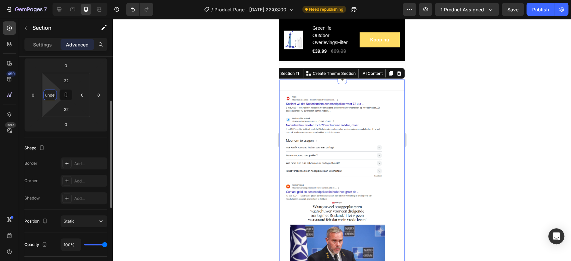
click at [47, 93] on input "undefined" at bounding box center [50, 95] width 10 height 10
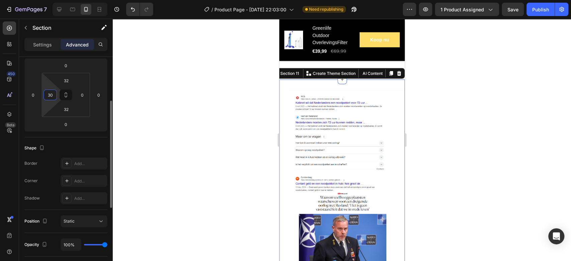
type input "undefined"
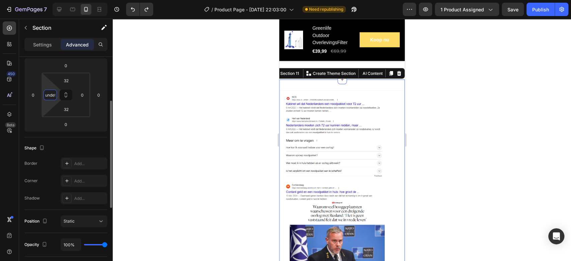
click at [36, 162] on div "Border" at bounding box center [30, 164] width 13 height 6
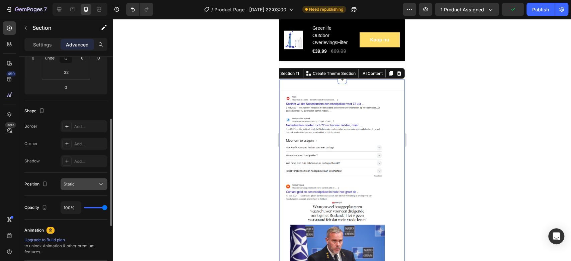
click at [81, 186] on div "Static" at bounding box center [81, 184] width 34 height 6
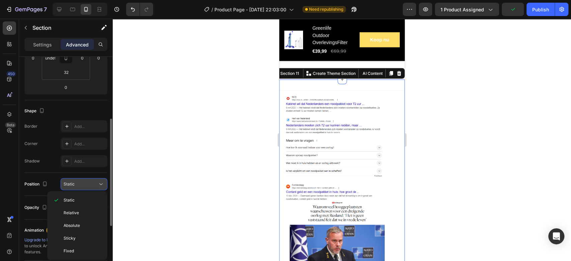
click at [81, 186] on div "Static" at bounding box center [81, 184] width 34 height 6
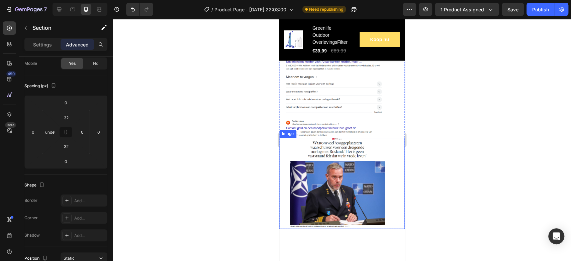
scroll to position [2781, 0]
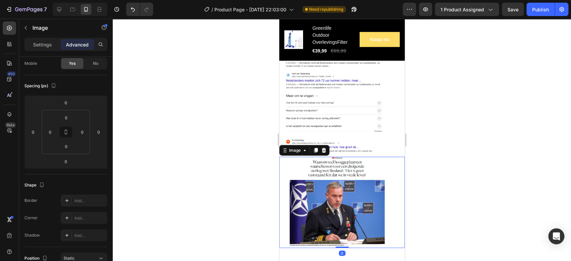
click at [305, 172] on img at bounding box center [341, 202] width 125 height 91
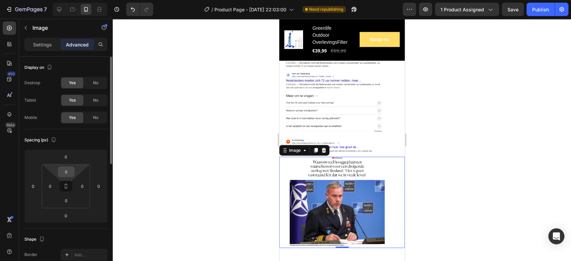
click at [66, 174] on input "0" at bounding box center [66, 172] width 13 height 10
type input "1"
type input "20"
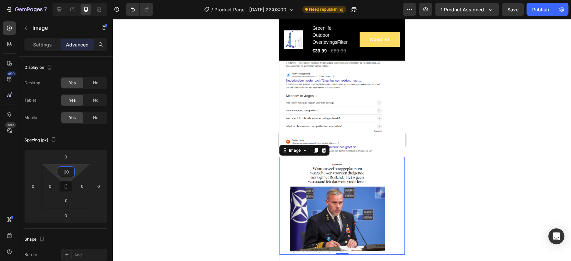
click at [134, 160] on div at bounding box center [342, 140] width 458 height 243
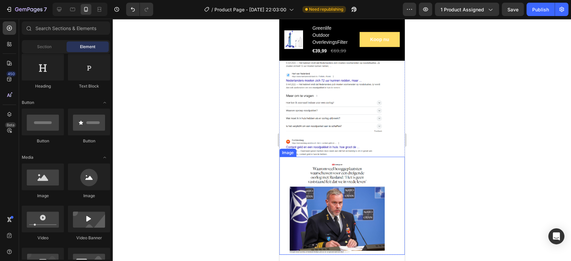
click at [209, 173] on div at bounding box center [342, 140] width 458 height 243
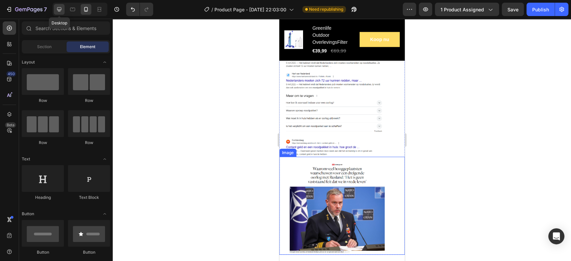
click at [58, 11] on icon at bounding box center [59, 9] width 4 height 4
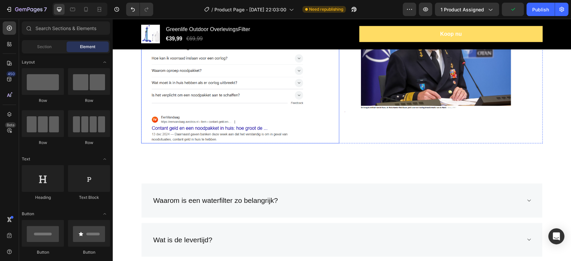
scroll to position [3023, 0]
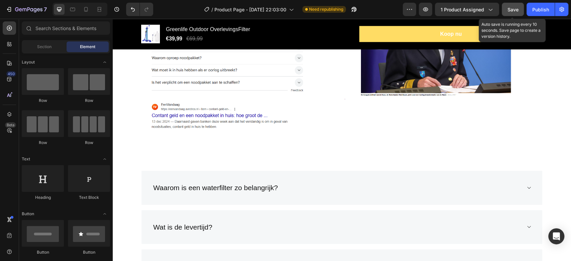
click at [506, 4] on button "Save" at bounding box center [513, 9] width 22 height 13
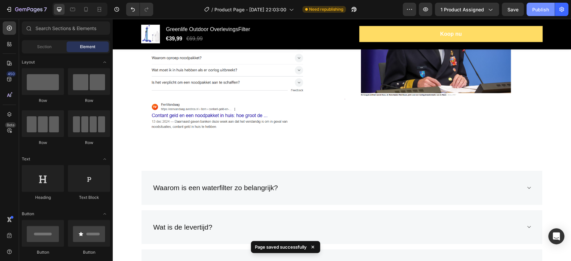
click at [543, 10] on div "Publish" at bounding box center [540, 9] width 17 height 7
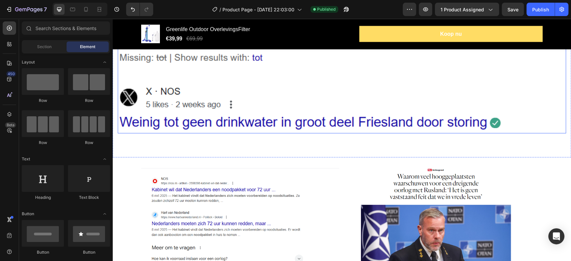
scroll to position [2646, 0]
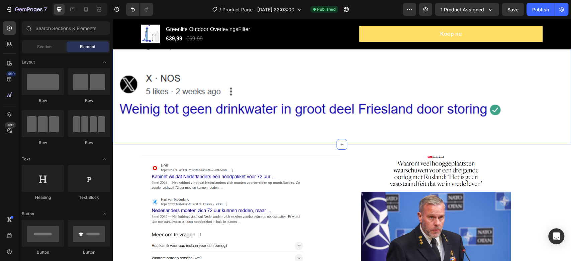
click at [193, 139] on div "Waarom een waterfilter zo belangrijk is Heading Row Image Section 10" at bounding box center [342, 12] width 458 height 265
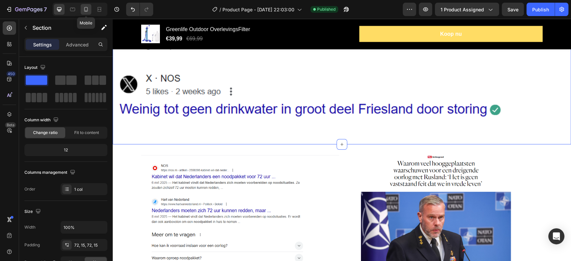
click at [86, 12] on icon at bounding box center [86, 9] width 7 height 7
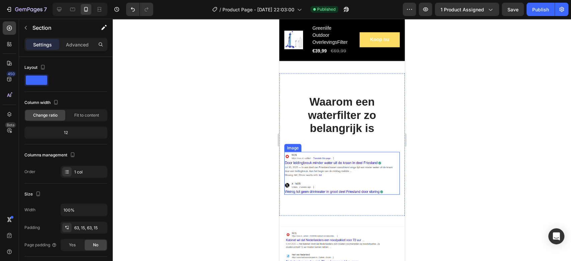
scroll to position [2534, 0]
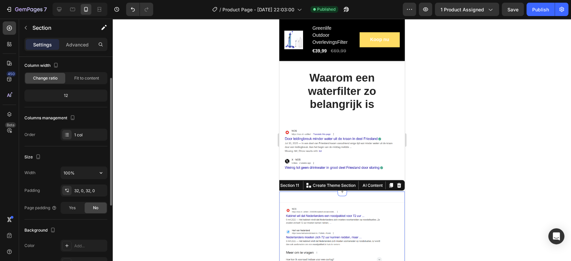
scroll to position [0, 0]
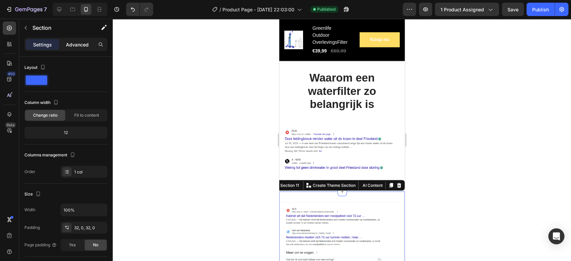
click at [70, 44] on p "Advanced" at bounding box center [77, 44] width 23 height 7
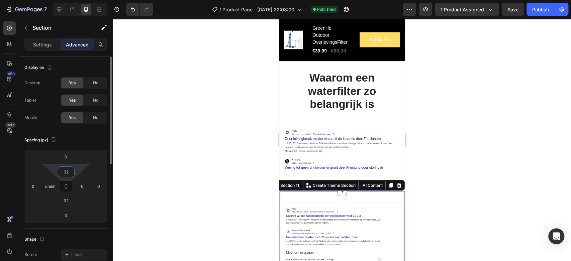
click at [68, 170] on input "32" at bounding box center [66, 172] width 13 height 10
type input "5"
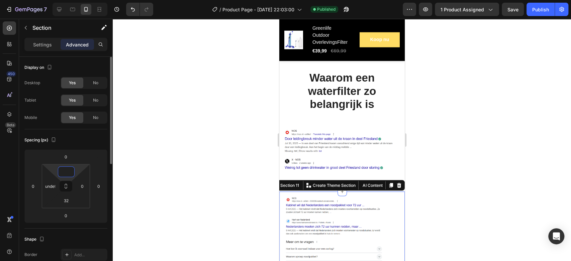
type input "0"
click at [144, 173] on div at bounding box center [342, 140] width 458 height 243
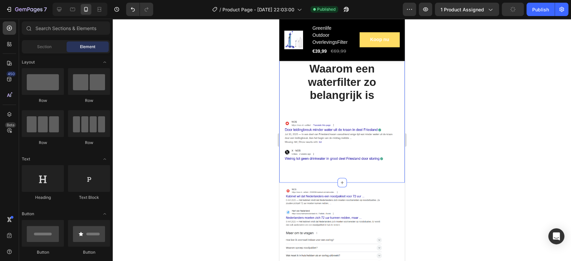
scroll to position [2571, 0]
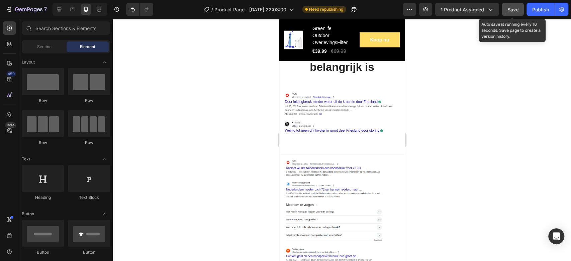
click at [509, 7] on span "Save" at bounding box center [513, 10] width 11 height 6
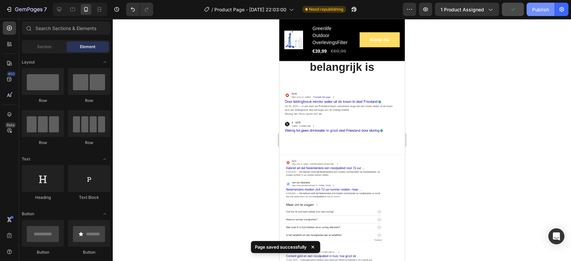
click at [541, 7] on div "Publish" at bounding box center [540, 9] width 17 height 7
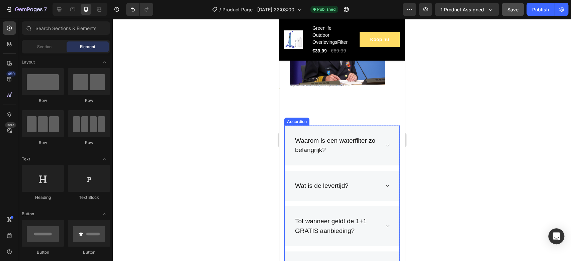
scroll to position [2831, 0]
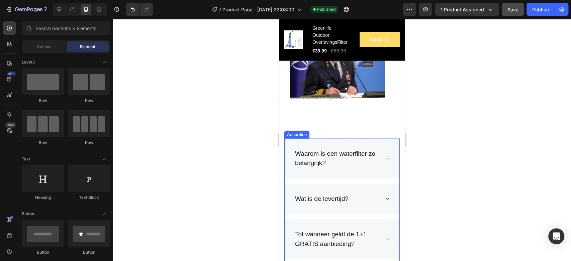
click at [378, 173] on div "Waarom is een waterfilter zo belangrijk?" at bounding box center [341, 159] width 115 height 40
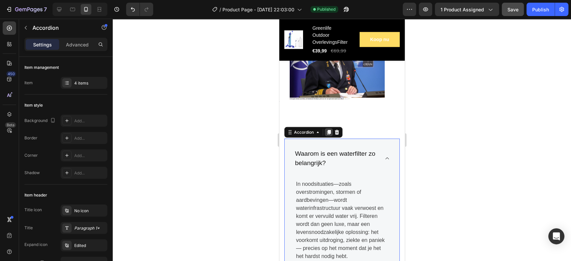
click at [326, 131] on icon at bounding box center [328, 132] width 5 height 5
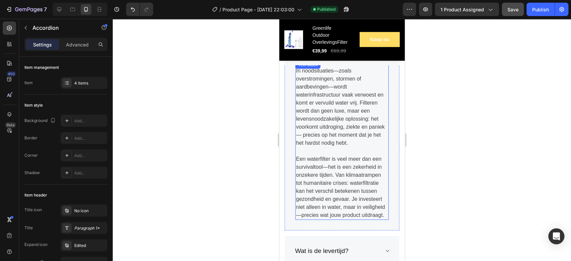
scroll to position [2945, 0]
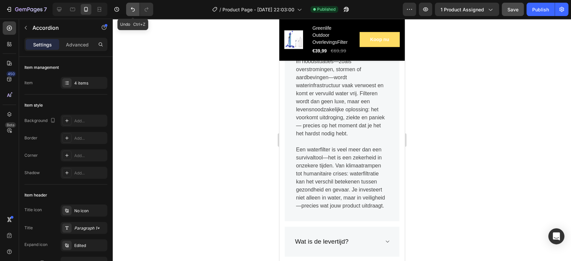
click at [129, 9] on button "Undo/Redo" at bounding box center [132, 9] width 13 height 13
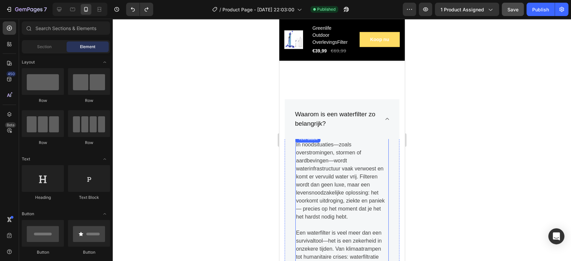
scroll to position [2834, 0]
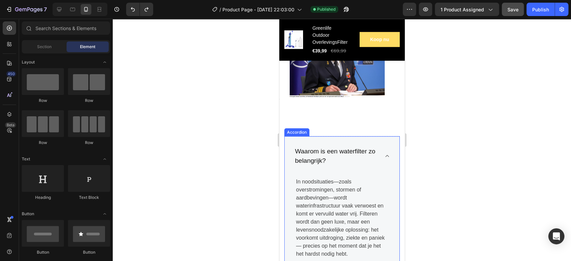
click at [385, 154] on icon at bounding box center [387, 156] width 5 height 5
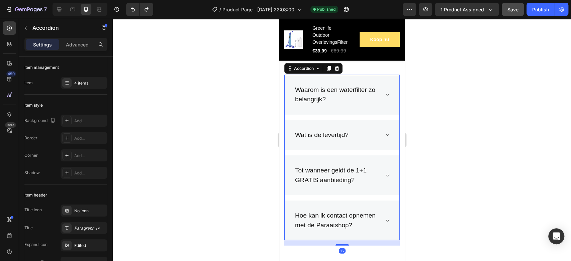
scroll to position [2908, 0]
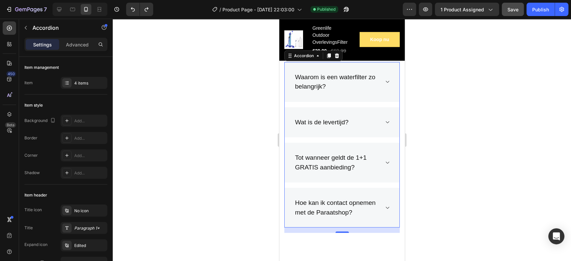
click at [351, 163] on p "Tot wanneer geldt de 1+1 GRATIS aanbieding?" at bounding box center [336, 162] width 83 height 19
click at [385, 162] on icon at bounding box center [387, 162] width 5 height 5
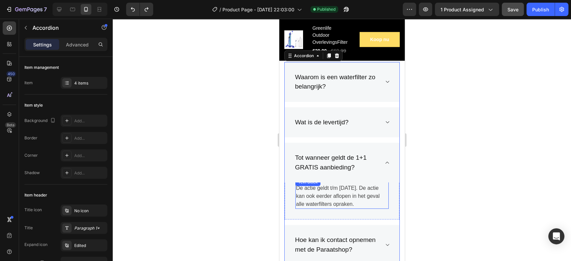
click at [333, 187] on p "De actie geldt t/m [DATE]. De actie kan ook eerder aflopen in het geval alle wa…" at bounding box center [342, 196] width 92 height 24
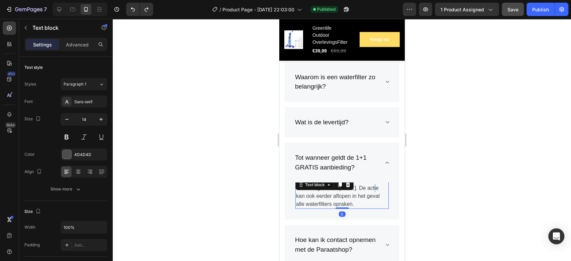
click at [303, 195] on p "De actie geldt t/m [DATE]. De actie kan ook eerder aflopen in het geval alle wa…" at bounding box center [342, 196] width 92 height 24
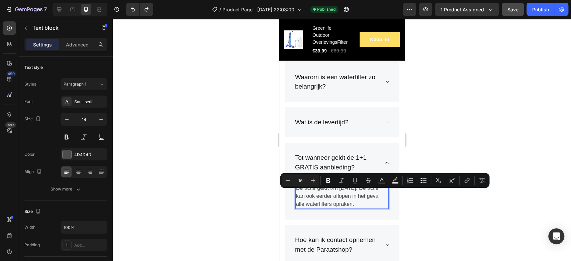
click at [323, 194] on p "De actie geldt t/m [DATE]. De actie kan ook eerder aflopen in het geval alle wa…" at bounding box center [342, 196] width 92 height 24
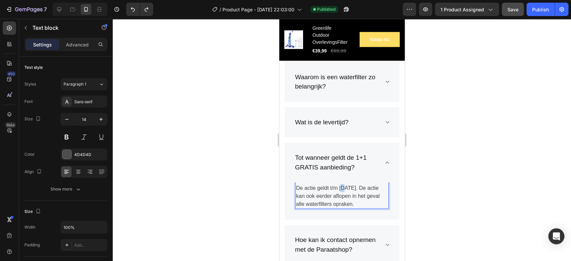
click at [343, 186] on p "De actie geldt t/m [DATE]. De actie kan ook eerder aflopen in het geval alle wa…" at bounding box center [342, 196] width 92 height 24
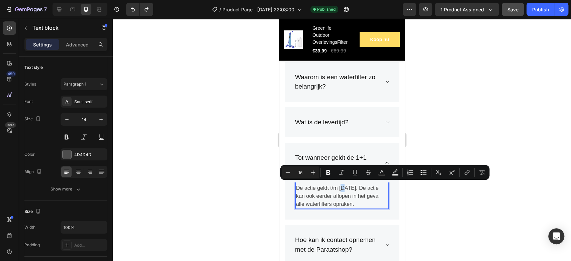
click at [345, 186] on p "De actie geldt t/m [DATE]. De actie kan ook eerder aflopen in het geval alle wa…" at bounding box center [342, 196] width 92 height 24
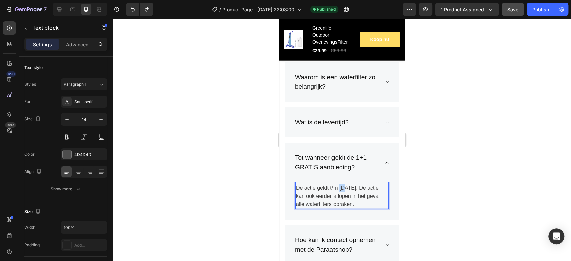
drag, startPoint x: 345, startPoint y: 186, endPoint x: 339, endPoint y: 185, distance: 5.7
click at [339, 185] on p "De actie geldt t/m [DATE]. De actie kan ook eerder aflopen in het geval alle wa…" at bounding box center [342, 196] width 92 height 24
click at [426, 188] on div at bounding box center [342, 140] width 458 height 243
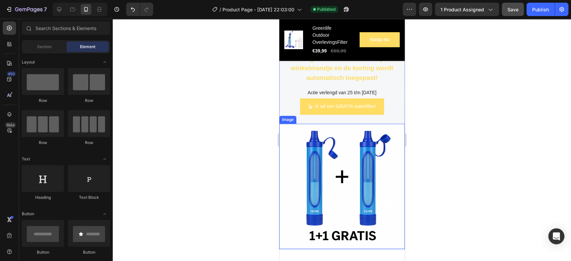
scroll to position [2201, 0]
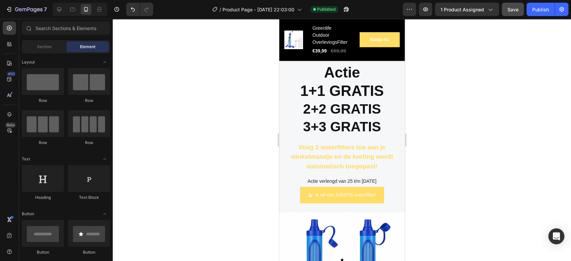
click at [512, 14] on button "Save" at bounding box center [513, 9] width 22 height 13
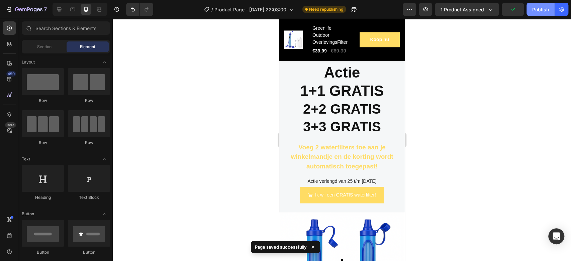
click at [538, 12] on div "Publish" at bounding box center [540, 9] width 17 height 7
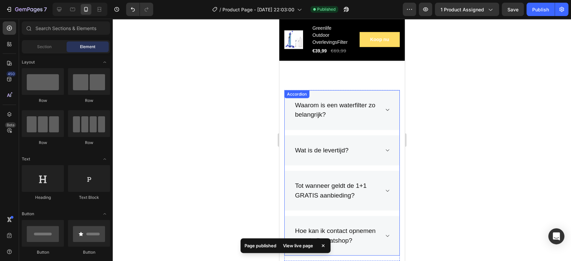
scroll to position [2945, 0]
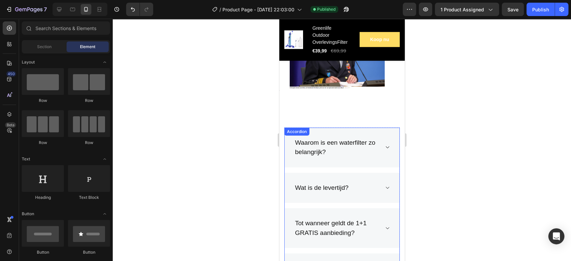
click at [372, 157] on div "Waarom is een waterfilter zo belangrijk?" at bounding box center [341, 148] width 115 height 40
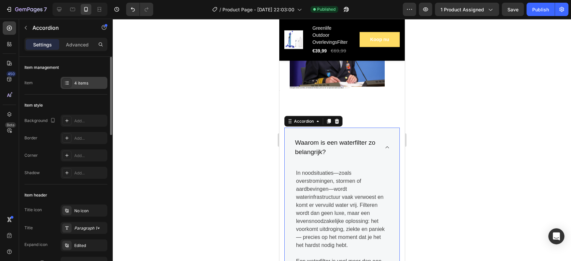
click at [68, 79] on div at bounding box center [66, 82] width 9 height 9
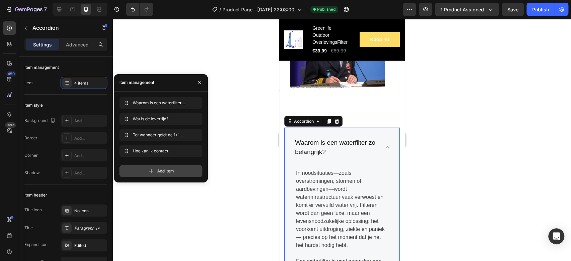
click at [167, 175] on div "Add item" at bounding box center [160, 171] width 83 height 12
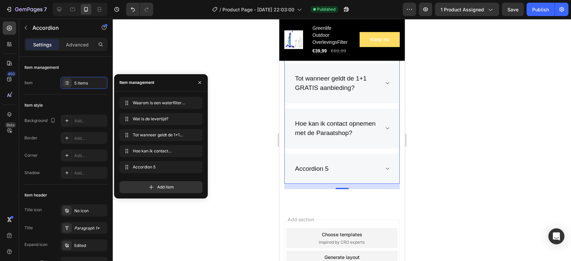
scroll to position [3094, 0]
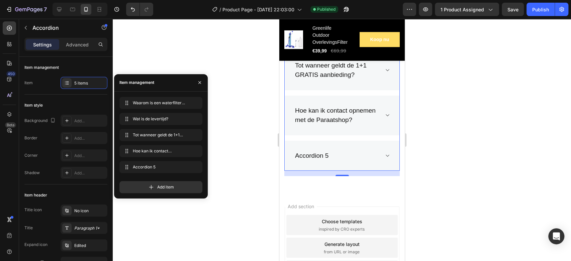
click at [375, 171] on div "Accordion 5" at bounding box center [341, 156] width 115 height 30
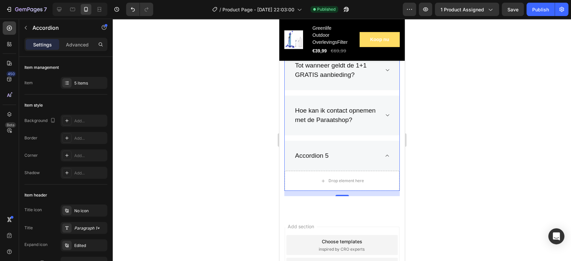
click at [319, 162] on div "Accordion 5" at bounding box center [311, 156] width 35 height 12
click at [319, 161] on p "Accordion 5" at bounding box center [311, 156] width 33 height 10
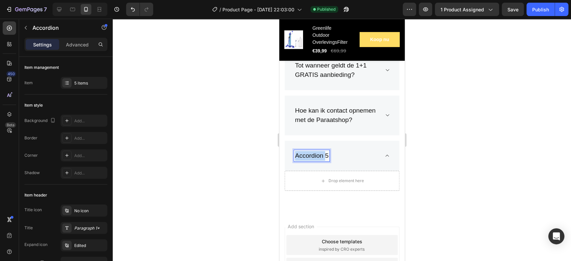
click at [319, 161] on p "Accordion 5" at bounding box center [311, 156] width 33 height 10
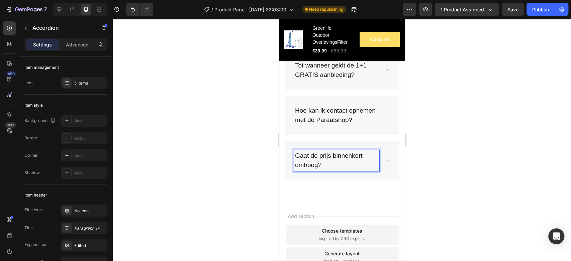
click at [378, 178] on div "Gaat de prijs binnenkort omhoog?" at bounding box center [341, 161] width 115 height 40
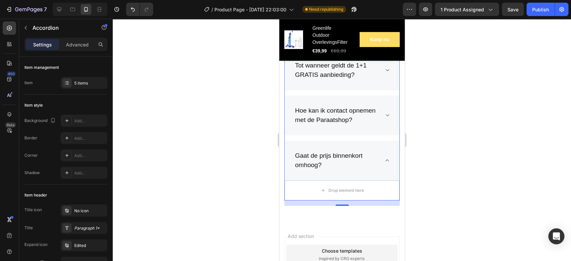
click at [385, 118] on icon at bounding box center [387, 115] width 5 height 5
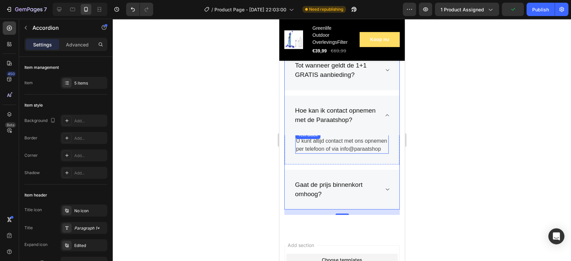
scroll to position [3057, 0]
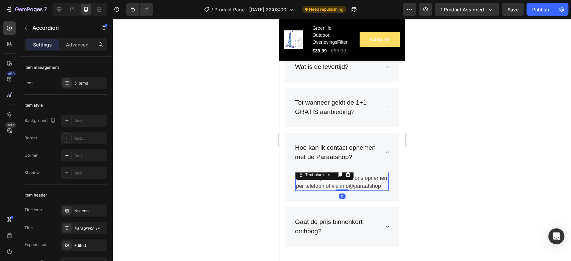
click at [312, 191] on div "U kunt altijd contact met ons opnemen per telefoon of via info@paraatshop Text …" at bounding box center [341, 179] width 93 height 23
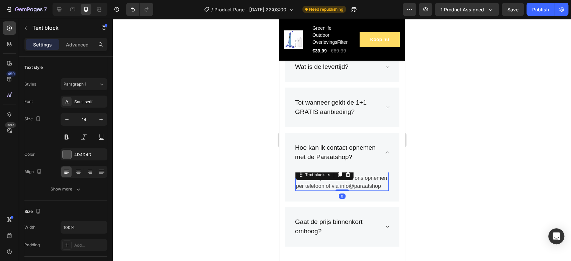
click at [306, 190] on p "U kunt altijd contact met ons opnemen per telefoon of via info@paraatshop" at bounding box center [342, 182] width 92 height 16
click at [286, 197] on div "U kunt altijd contact met ons opnemen per telefoon of via info@paraatshop Text …" at bounding box center [341, 185] width 115 height 34
click at [317, 190] on p "U kunt altijd contact met ons opnemen per telefoon of via info@paraatshop" at bounding box center [342, 182] width 92 height 16
click at [284, 173] on div "Hoe kan ik contact opnemen met de Paraatshop?" at bounding box center [341, 153] width 115 height 40
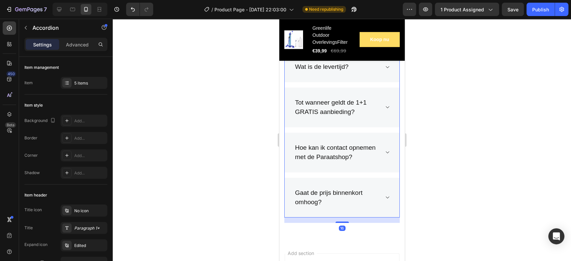
click at [293, 173] on div "Hoe kan ik contact opnemen met de Paraatshop?" at bounding box center [341, 153] width 115 height 40
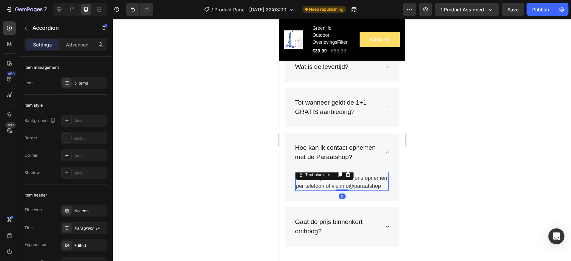
click at [299, 190] on p "U kunt altijd contact met ons opnemen per telefoon of via info@paraatshop" at bounding box center [342, 182] width 92 height 16
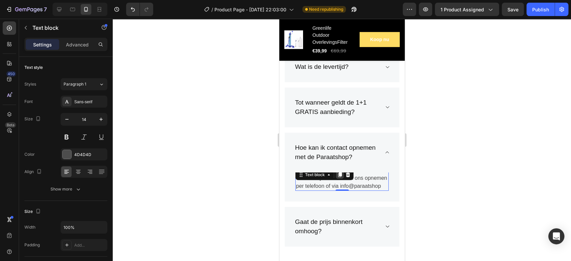
click at [339, 177] on icon at bounding box center [340, 175] width 4 height 5
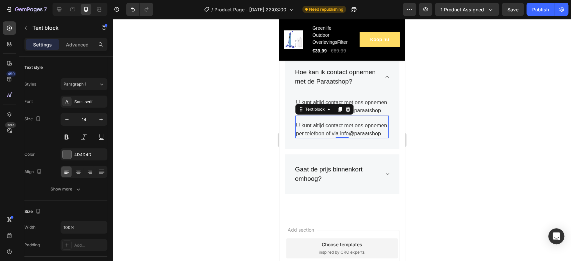
scroll to position [3168, 0]
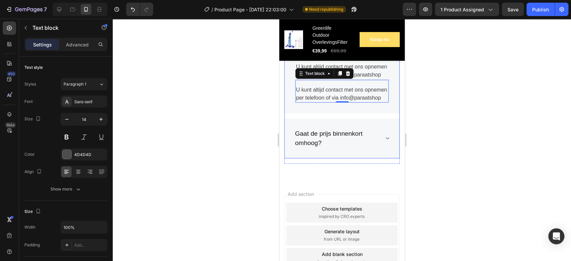
click at [321, 148] on p "Gaat de prijs binnenkort omhoog?" at bounding box center [336, 138] width 83 height 19
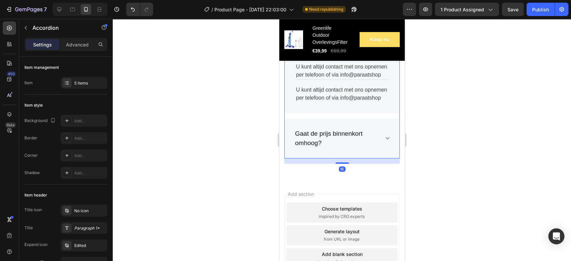
click at [382, 159] on div "Gaat de prijs binnenkort omhoog?" at bounding box center [341, 139] width 115 height 40
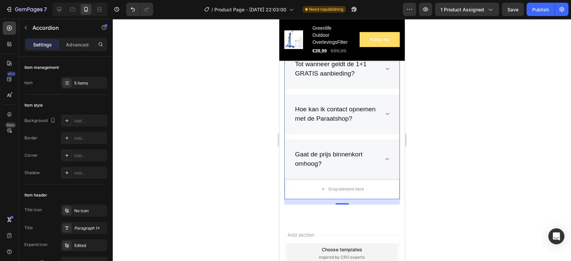
scroll to position [3094, 0]
click at [385, 118] on icon at bounding box center [387, 115] width 5 height 5
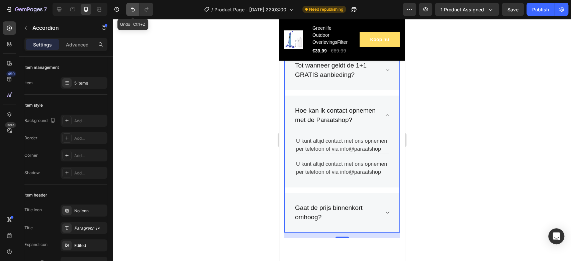
click at [130, 11] on icon "Undo/Redo" at bounding box center [133, 9] width 7 height 7
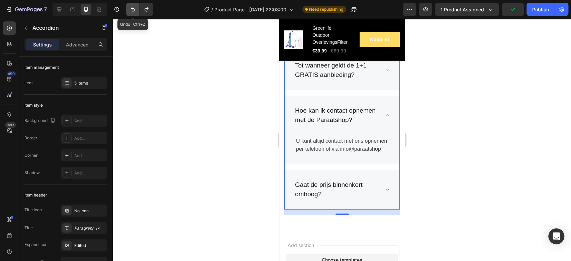
click at [131, 11] on icon "Undo/Redo" at bounding box center [133, 9] width 7 height 7
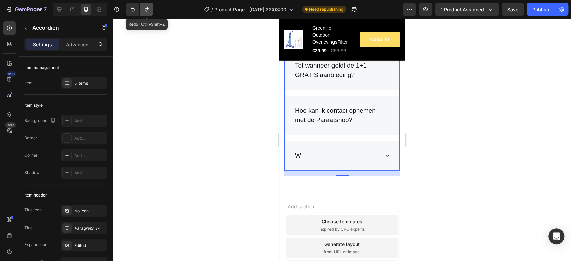
click at [146, 9] on icon "Undo/Redo" at bounding box center [146, 9] width 7 height 7
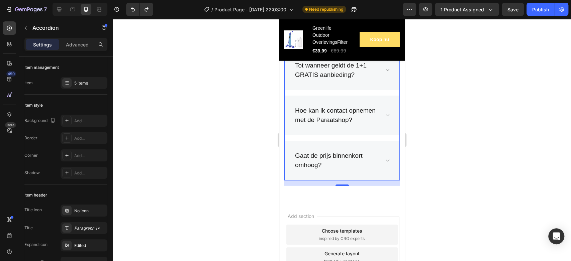
click at [385, 163] on icon at bounding box center [387, 160] width 5 height 5
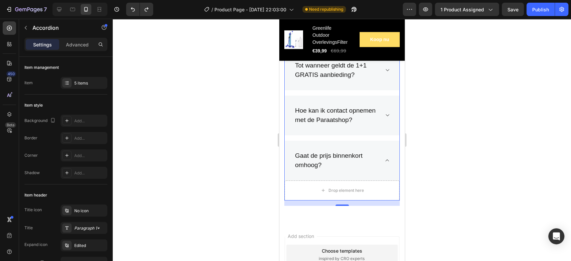
click at [385, 118] on icon at bounding box center [387, 115] width 5 height 5
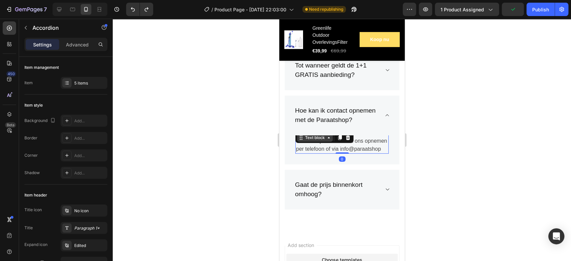
click at [309, 141] on div "Text block" at bounding box center [315, 138] width 22 height 6
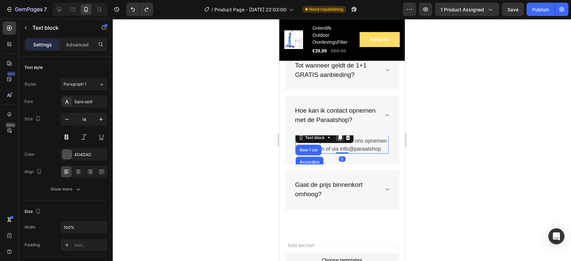
click at [341, 140] on icon at bounding box center [340, 138] width 4 height 5
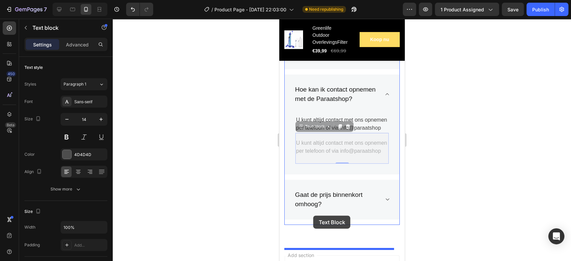
scroll to position [3131, 0]
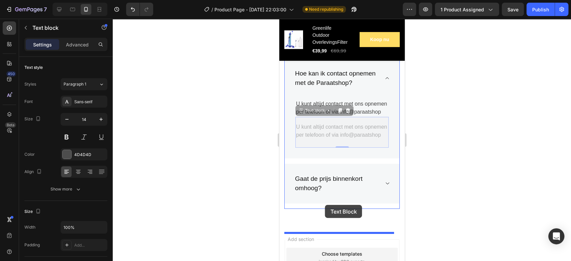
drag, startPoint x: 315, startPoint y: 174, endPoint x: 324, endPoint y: 204, distance: 32.3
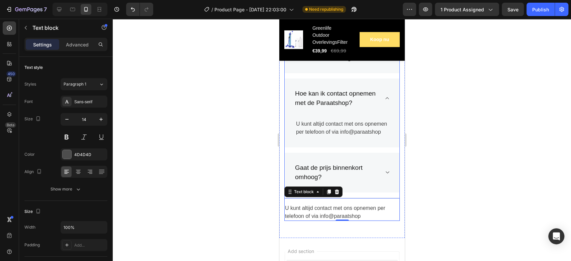
scroll to position [3094, 0]
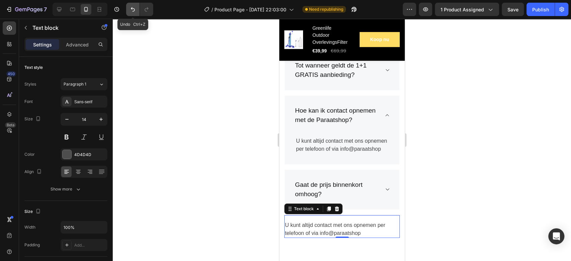
click at [130, 10] on icon "Undo/Redo" at bounding box center [133, 9] width 7 height 7
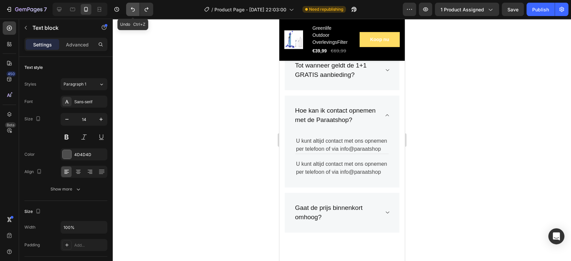
click at [130, 10] on icon "Undo/Redo" at bounding box center [133, 9] width 7 height 7
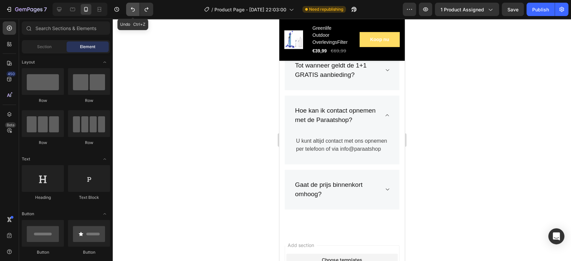
click at [135, 12] on icon "Undo/Redo" at bounding box center [133, 9] width 7 height 7
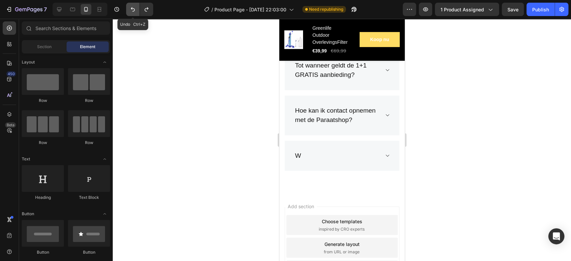
click at [131, 9] on icon "Undo/Redo" at bounding box center [133, 9] width 7 height 7
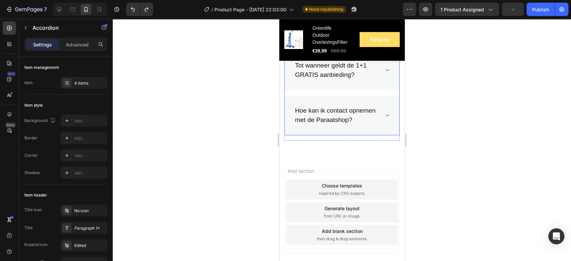
click at [292, 104] on div "Hoe kan ik contact opnemen met de Paraatshop?" at bounding box center [341, 116] width 115 height 40
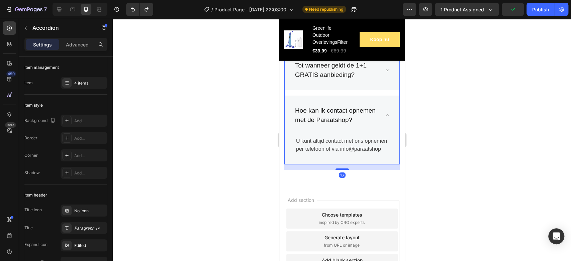
click at [287, 108] on div "Hoe kan ik contact opnemen met de Paraatshop?" at bounding box center [341, 116] width 115 height 40
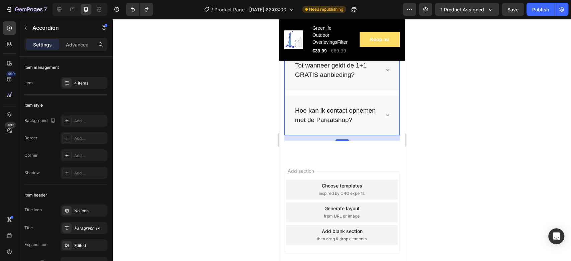
click at [378, 111] on div "Hoe kan ik contact opnemen met de Paraatshop?" at bounding box center [341, 116] width 115 height 40
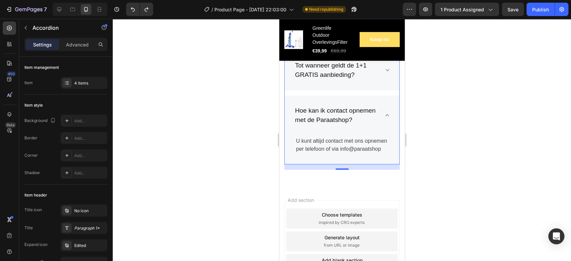
click at [378, 110] on div "Hoe kan ik contact opnemen met de Paraatshop?" at bounding box center [341, 116] width 115 height 40
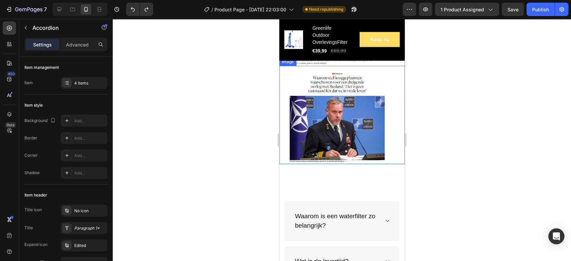
scroll to position [2921, 0]
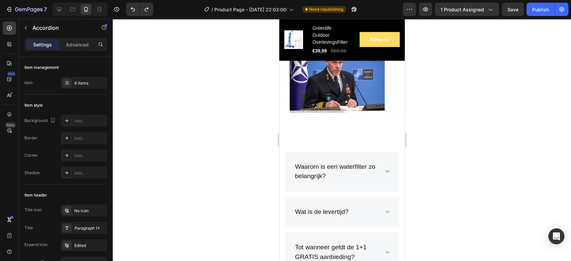
click at [385, 169] on icon at bounding box center [387, 171] width 5 height 5
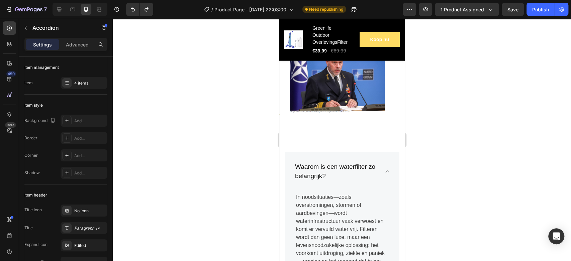
click at [308, 153] on div "Waarom is een waterfilter zo belangrijk?" at bounding box center [341, 172] width 115 height 40
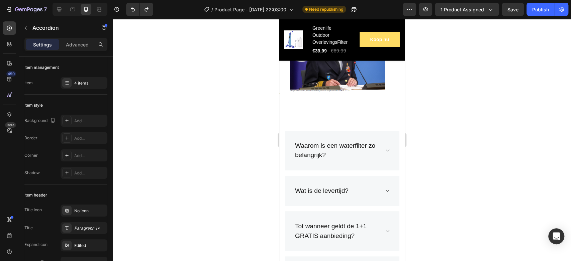
scroll to position [2958, 0]
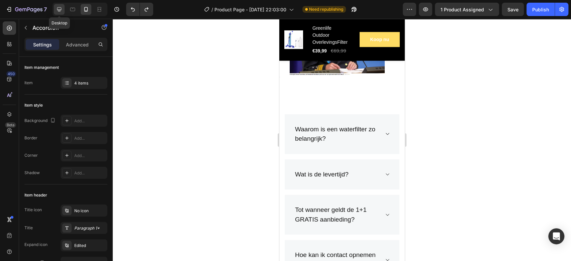
click at [59, 10] on icon at bounding box center [59, 9] width 7 height 7
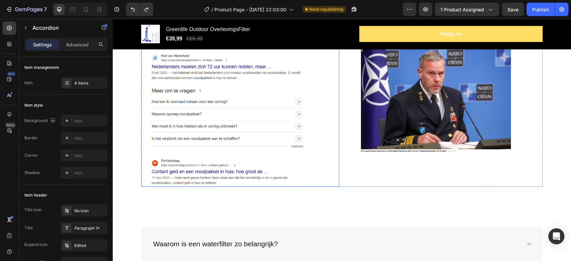
scroll to position [2889, 0]
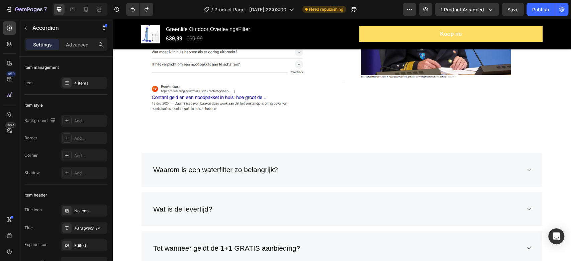
click at [142, 176] on div "Waarom is een waterfilter zo belangrijk?" at bounding box center [342, 170] width 401 height 34
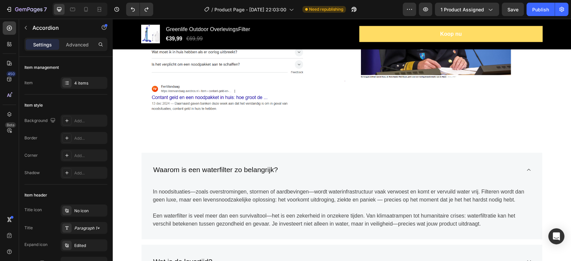
click at [433, 172] on div "Waarom is een waterfilter zo belangrijk?" at bounding box center [336, 170] width 369 height 13
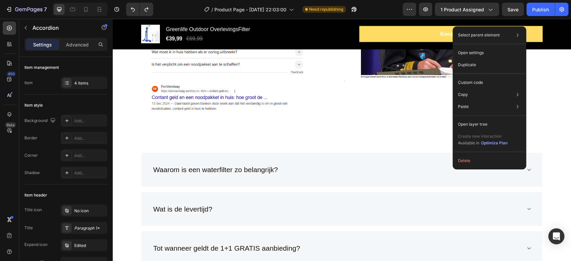
click at [406, 165] on div "Waarom is een waterfilter zo belangrijk?" at bounding box center [336, 170] width 369 height 13
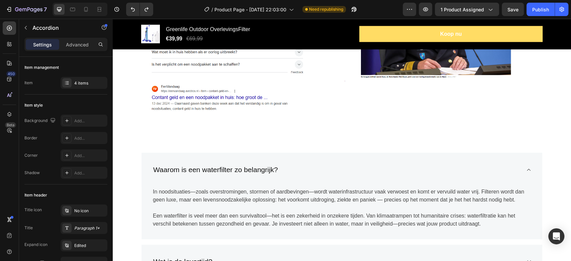
click at [198, 147] on div "Waarom is een waterfilter zo belangrijk? In noodsituaties—zoals overstromingen,…" at bounding box center [342, 255] width 458 height 253
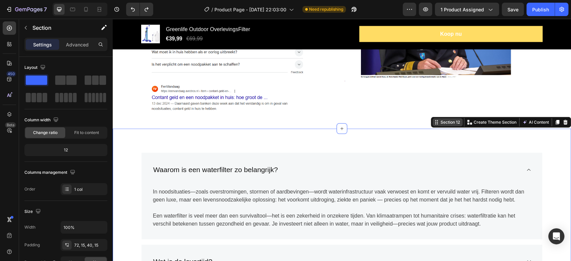
click at [450, 125] on div "Section 12" at bounding box center [450, 122] width 22 height 6
click at [447, 123] on div "Section 12" at bounding box center [450, 122] width 22 height 6
click at [372, 153] on div "Waarom is een waterfilter zo belangrijk?" at bounding box center [342, 170] width 401 height 34
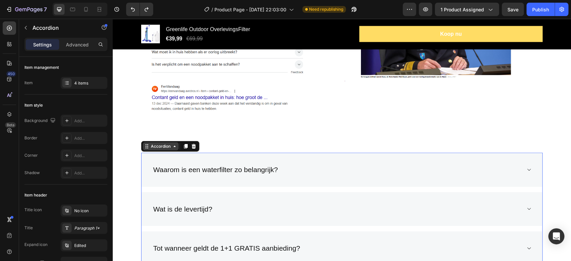
click at [167, 149] on div "Accordion" at bounding box center [161, 147] width 22 height 6
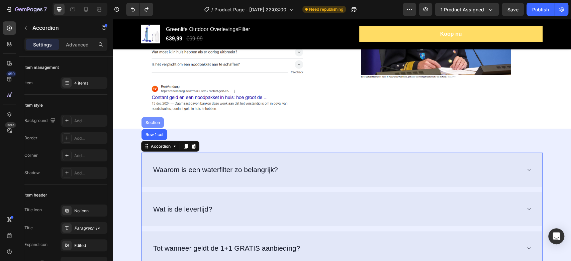
click at [150, 118] on div "Section" at bounding box center [153, 122] width 22 height 11
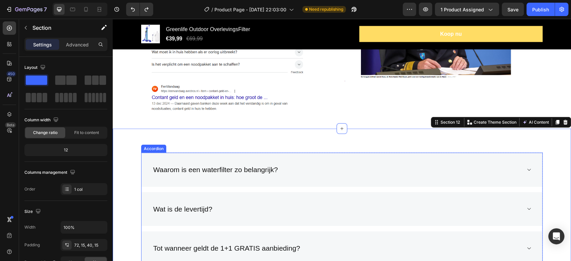
click at [145, 155] on div "Waarom is een waterfilter zo belangrijk?" at bounding box center [342, 170] width 401 height 34
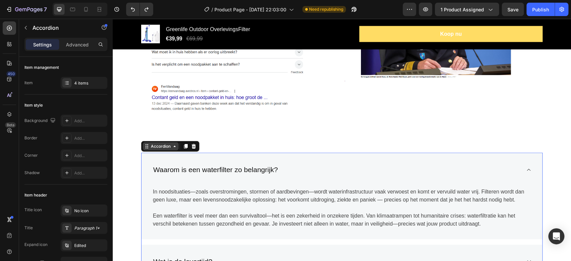
click at [173, 148] on icon at bounding box center [174, 146] width 5 height 5
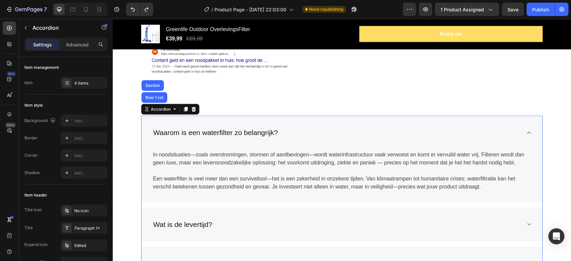
click at [148, 181] on div "In noodsituaties—zoals overstromingen, stormen of aardbevingen—wordt waterinfra…" at bounding box center [342, 174] width 401 height 58
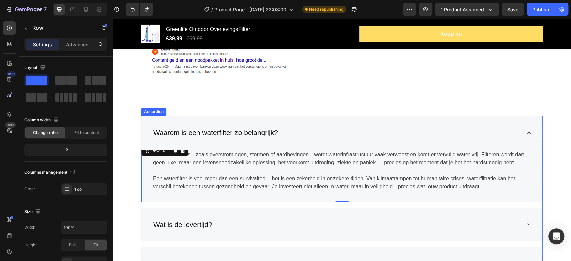
click at [153, 135] on p "Waarom is een waterfilter zo belangrijk?" at bounding box center [215, 133] width 125 height 11
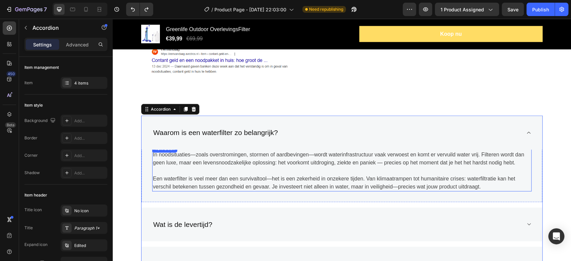
click at [160, 150] on div "Text block" at bounding box center [165, 149] width 22 height 6
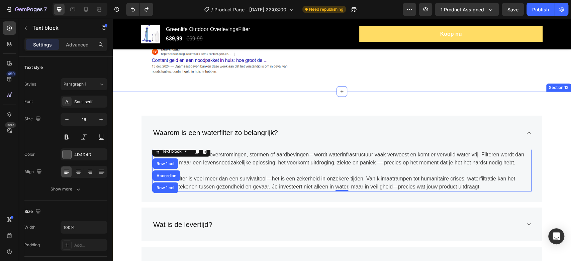
click at [135, 175] on div "Waarom is een waterfilter zo belangrijk? In noodsituaties—zoals overstromingen,…" at bounding box center [342, 223] width 448 height 215
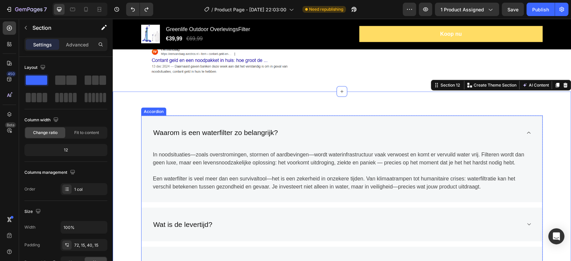
click at [527, 133] on icon at bounding box center [528, 132] width 5 height 5
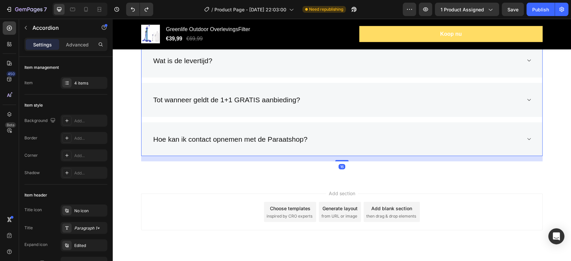
scroll to position [3038, 0]
click at [461, 183] on div "Add section Choose templates inspired by CRO experts Generate layout from URL o…" at bounding box center [342, 221] width 458 height 82
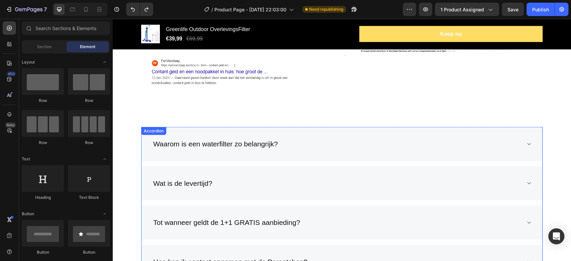
scroll to position [2889, 0]
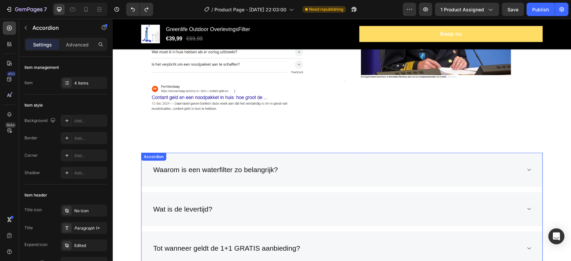
click at [154, 158] on div "Waarom is een waterfilter zo belangrijk? Wat is de levertijd? Tot wanneer geldt…" at bounding box center [342, 229] width 402 height 152
click at [184, 144] on icon at bounding box center [185, 146] width 5 height 5
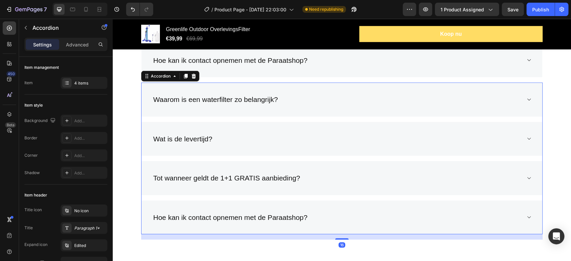
scroll to position [3008, 0]
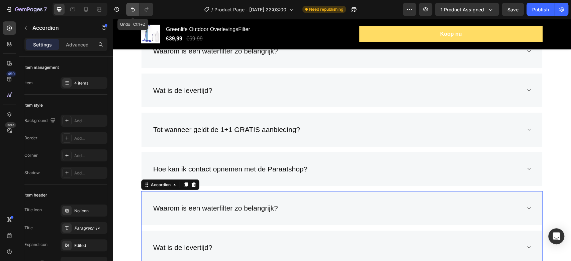
click at [128, 4] on button "Undo/Redo" at bounding box center [132, 9] width 13 height 13
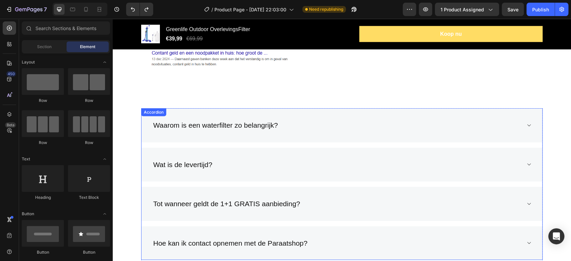
scroll to position [2896, 0]
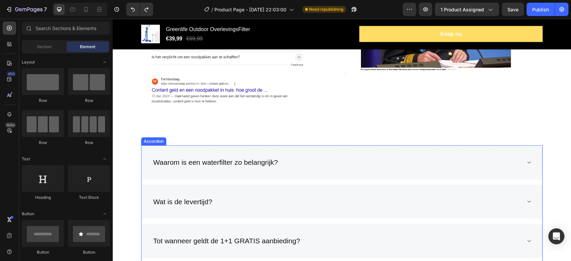
click at [146, 171] on div "Waarom is een waterfilter zo belangrijk?" at bounding box center [342, 163] width 401 height 34
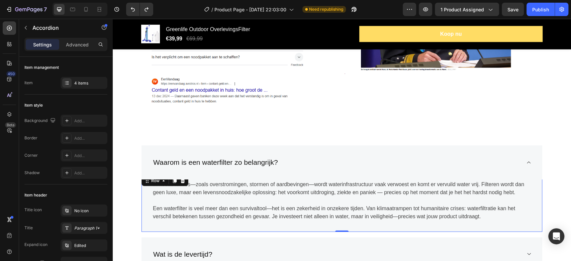
click at [142, 223] on div "In noodsituaties—zoals overstromingen, stormen of aardbevingen—wordt waterinfra…" at bounding box center [342, 203] width 401 height 58
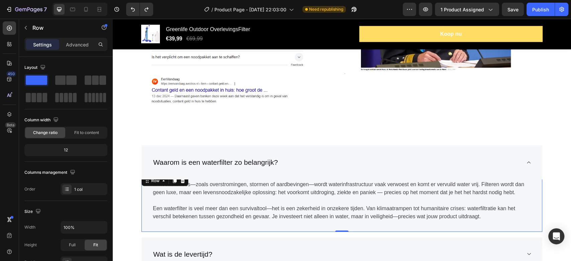
click at [142, 206] on div "In noodsituaties—zoals overstromingen, stormen of aardbevingen—wordt waterinfra…" at bounding box center [342, 203] width 401 height 58
click at [530, 162] on div "Waarom is een waterfilter zo belangrijk?" at bounding box center [342, 163] width 401 height 34
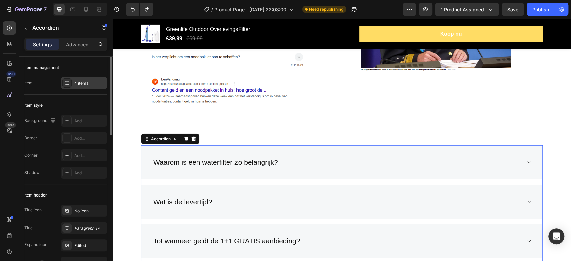
click at [71, 83] on div at bounding box center [66, 82] width 9 height 9
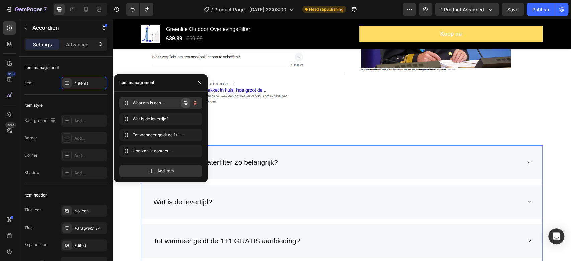
click at [187, 103] on icon "button" at bounding box center [185, 102] width 3 height 3
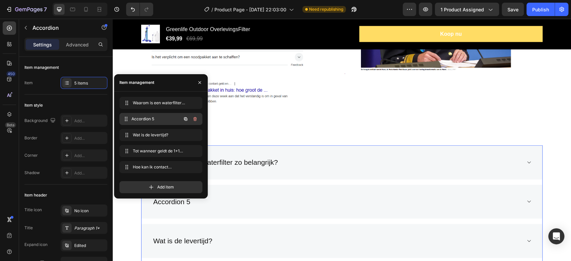
click at [154, 117] on span "Accordion 5" at bounding box center [157, 119] width 50 height 6
click at [155, 117] on span "Accordion 5" at bounding box center [152, 119] width 38 height 6
click at [152, 118] on span "Accordion 5" at bounding box center [152, 119] width 38 height 6
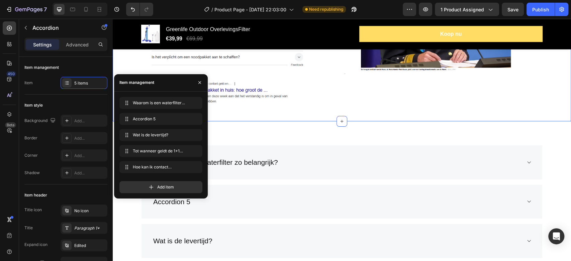
drag, startPoint x: 299, startPoint y: 113, endPoint x: 303, endPoint y: 113, distance: 4.0
click at [299, 113] on div "Image Image Row Section 11 You can create reusable sections Create Theme Sectio…" at bounding box center [342, 20] width 458 height 202
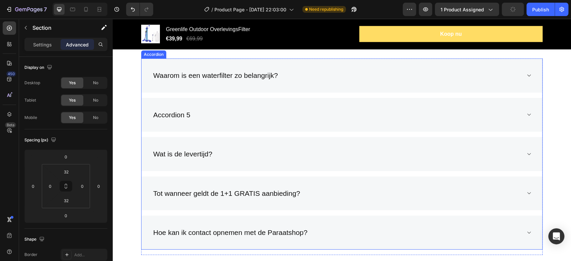
scroll to position [2971, 0]
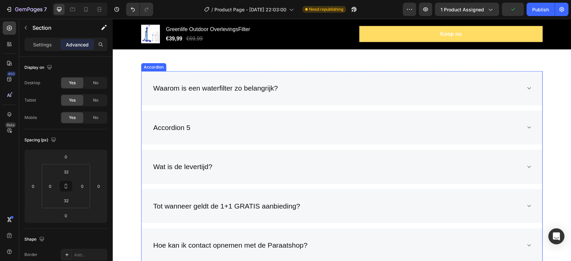
click at [179, 129] on div "Accordion 5" at bounding box center [171, 127] width 39 height 13
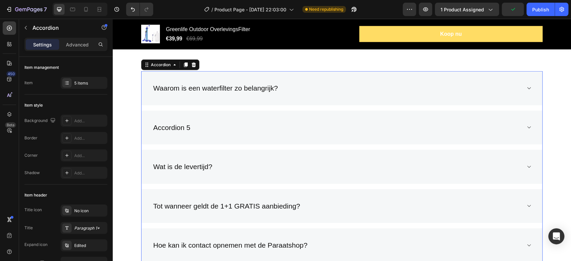
click at [179, 129] on div "Accordion 5" at bounding box center [171, 127] width 39 height 13
click at [179, 129] on p "Accordion 5" at bounding box center [171, 127] width 37 height 11
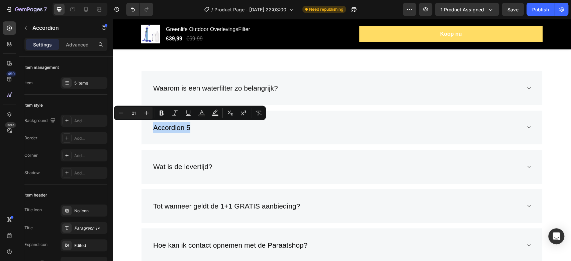
click at [246, 134] on div "Accordion 5" at bounding box center [342, 128] width 401 height 34
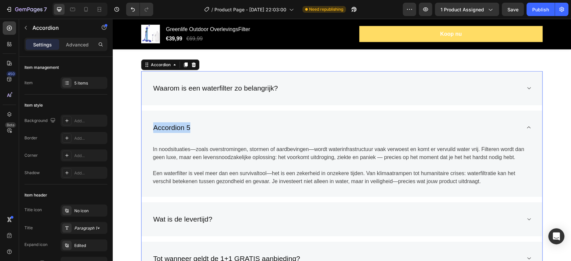
click at [181, 131] on p "Accordion 5" at bounding box center [171, 127] width 37 height 11
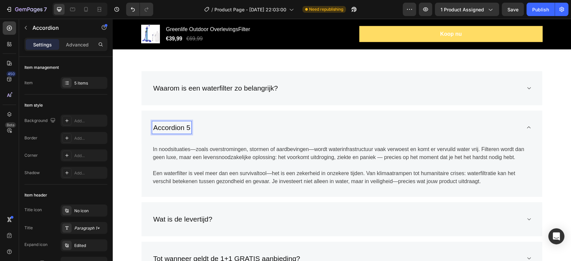
click at [175, 128] on p "Accordion 5" at bounding box center [171, 127] width 37 height 11
click at [175, 127] on p "Accordion 5" at bounding box center [171, 127] width 37 height 11
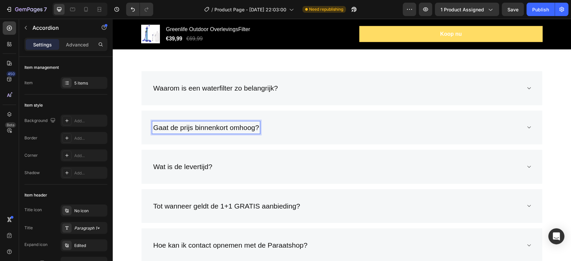
click at [187, 145] on div "Waarom is een waterfilter zo belangrijk? Gaat de prijs binnenkort omhoog? In no…" at bounding box center [342, 166] width 402 height 191
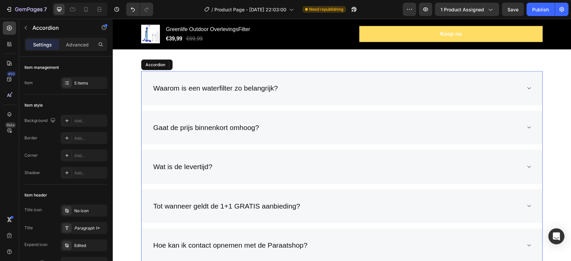
click at [527, 126] on icon at bounding box center [528, 127] width 5 height 5
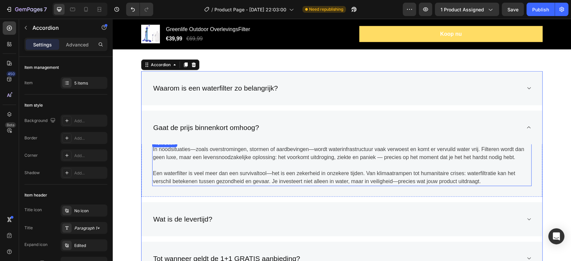
click at [448, 162] on p at bounding box center [342, 166] width 378 height 8
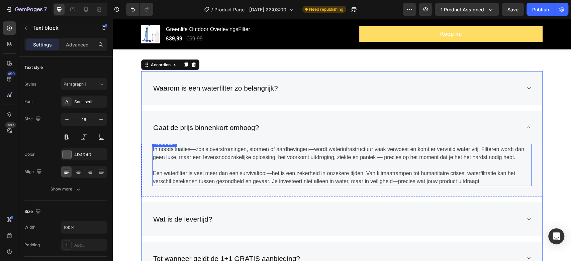
click at [448, 162] on p at bounding box center [342, 166] width 378 height 8
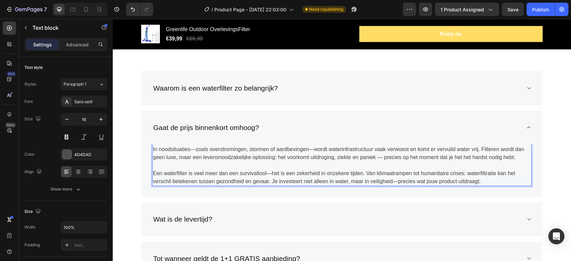
click at [452, 156] on p "In noodsituaties—zoals overstromingen, stormen of aardbevingen—wordt waterinfra…" at bounding box center [342, 154] width 378 height 16
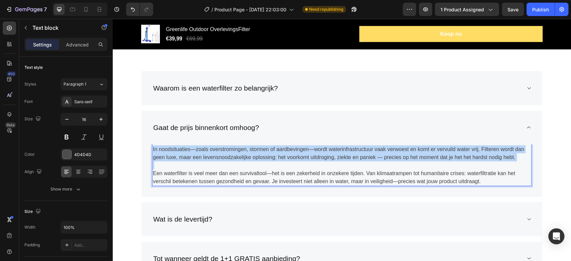
click at [452, 156] on p "In noodsituaties—zoals overstromingen, stormen of aardbevingen—wordt waterinfra…" at bounding box center [342, 154] width 378 height 16
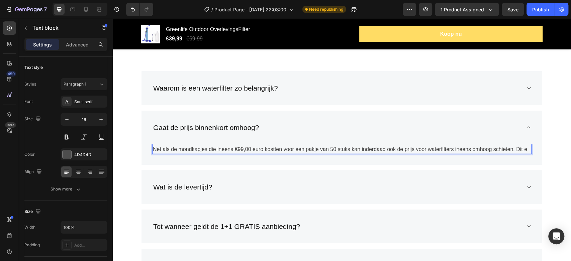
click at [524, 147] on p "Net als de mondkapjes die ineens €99,00 euro kostten voor een pakje van 50 stuk…" at bounding box center [342, 150] width 378 height 8
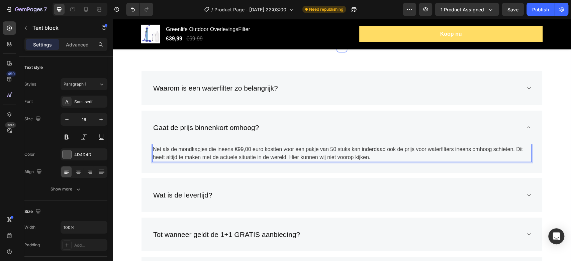
click at [122, 207] on div "Waarom is een waterfilter zo belangrijk? Gaat de prijs binnenkort omhoog? Net a…" at bounding box center [342, 186] width 448 height 231
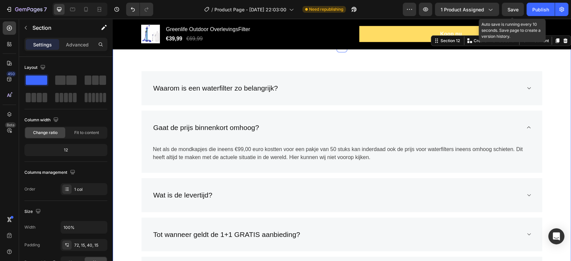
click at [515, 7] on span "Save" at bounding box center [513, 10] width 11 height 6
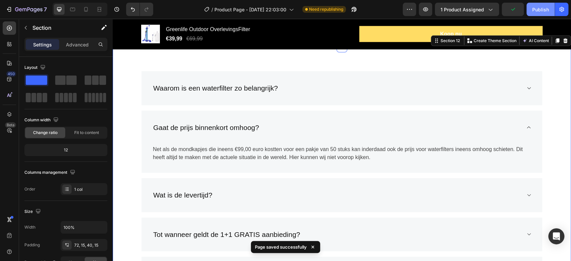
click at [539, 10] on div "Publish" at bounding box center [540, 9] width 17 height 7
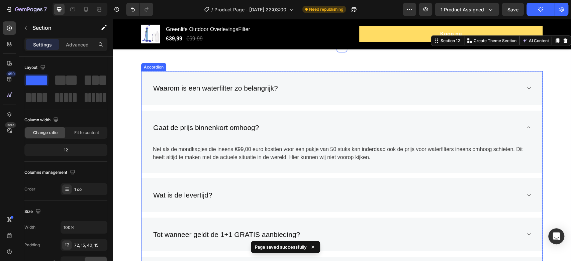
click at [526, 125] on icon at bounding box center [528, 127] width 5 height 5
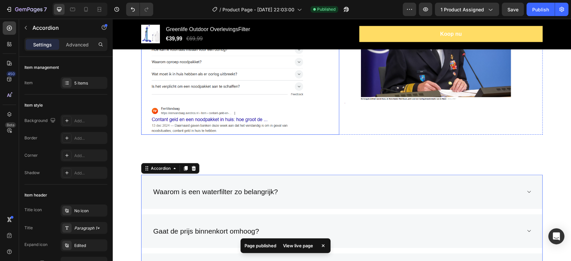
scroll to position [2822, 0]
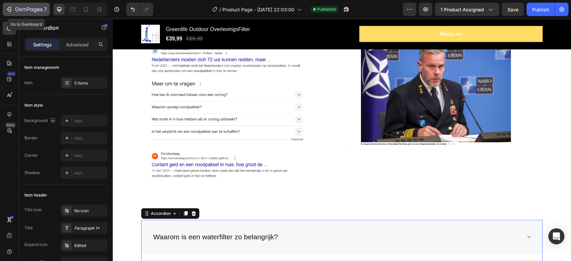
click at [28, 10] on icon "button" at bounding box center [28, 9] width 3 height 4
